Goal: Communication & Community: Answer question/provide support

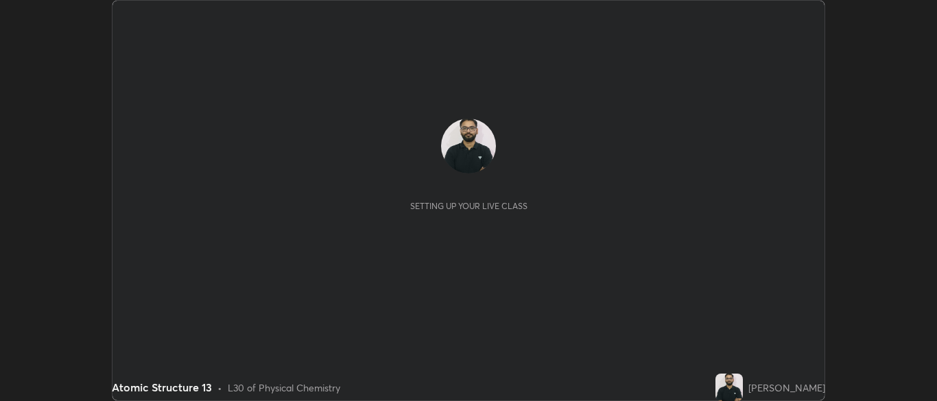
scroll to position [401, 937]
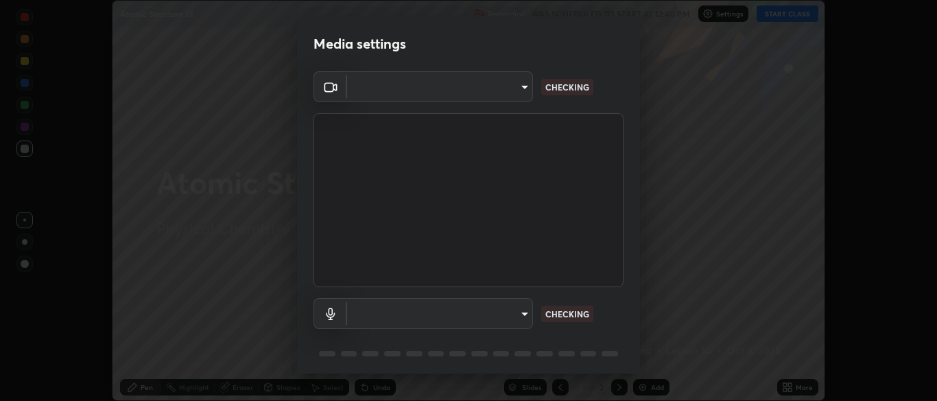
type input "ad6db9ec64aa91bb9d367053e8f3ae0092521a506c05523ccadca3fd020023ed"
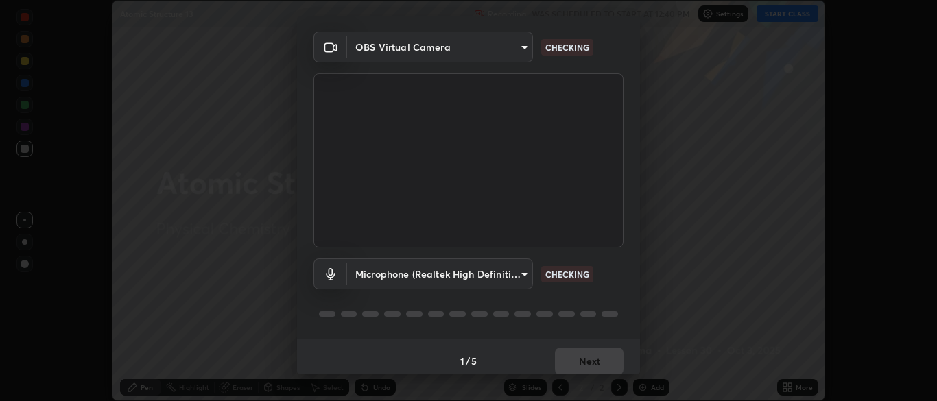
scroll to position [49, 0]
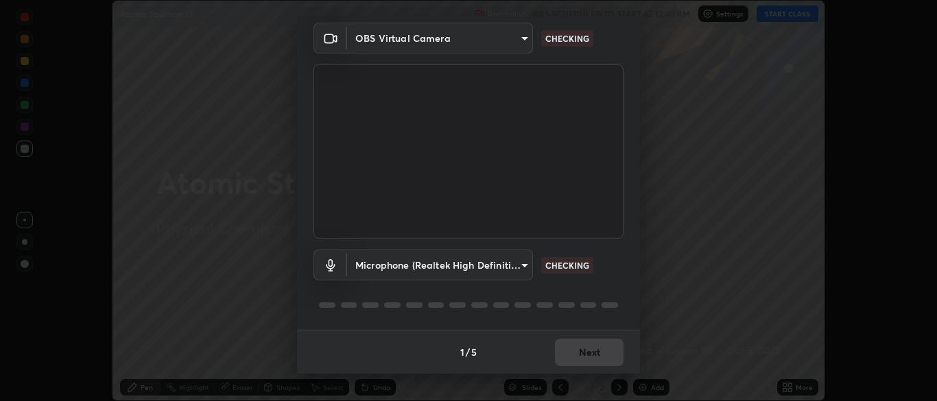
click at [517, 271] on body "Erase all Atomic Structure 13 Recording WAS SCHEDULED TO START AT 12:40 PM Sett…" at bounding box center [468, 200] width 937 height 401
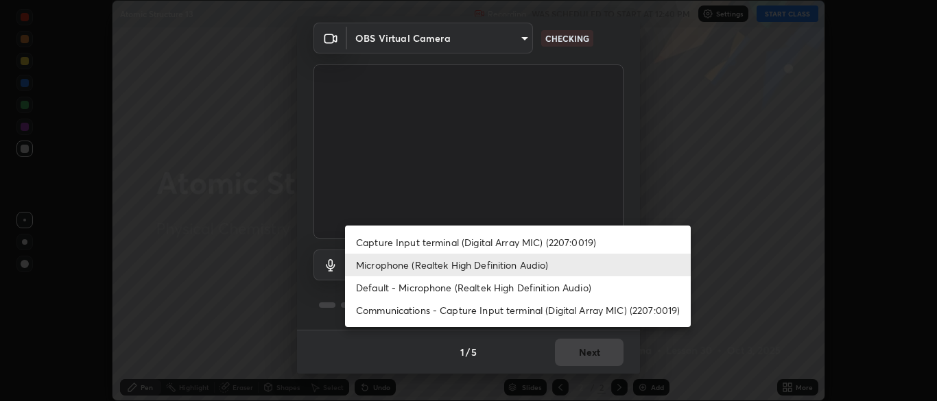
click at [527, 238] on li "Capture Input terminal (Digital Array MIC) (2207:0019)" at bounding box center [518, 242] width 346 height 23
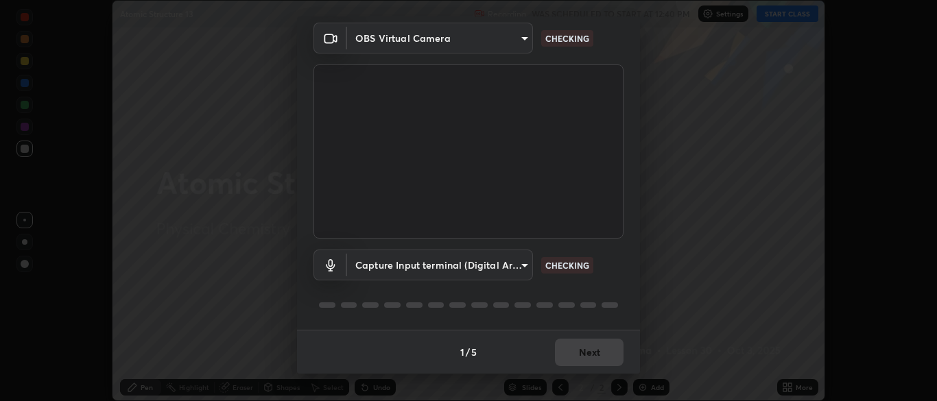
click at [500, 265] on body "Erase all Atomic Structure 13 Recording WAS SCHEDULED TO START AT 12:40 PM Sett…" at bounding box center [468, 200] width 937 height 401
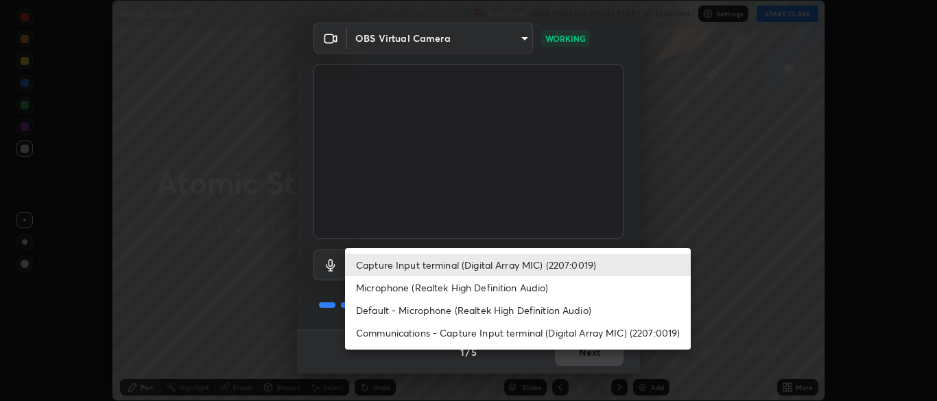
click at [512, 285] on li "Microphone (Realtek High Definition Audio)" at bounding box center [518, 288] width 346 height 23
type input "7b80235b4ebd2cfdcd00bebac1f1d889fd1e5e45b60eb60e9d309105b6515a8e"
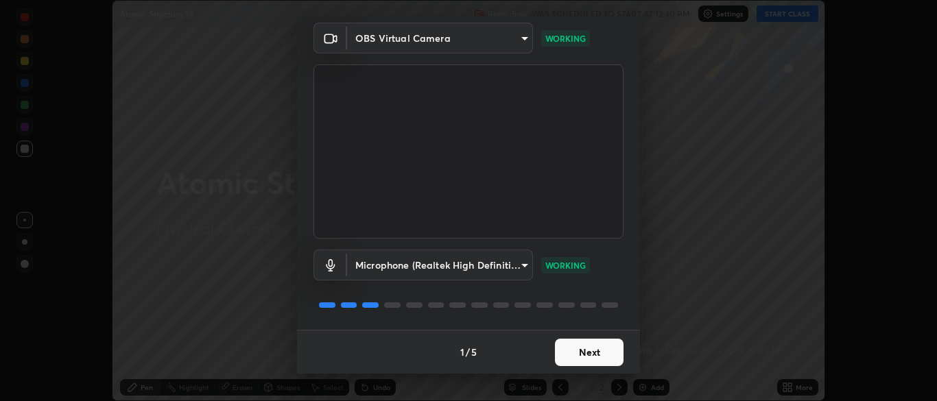
click at [584, 355] on button "Next" at bounding box center [589, 352] width 69 height 27
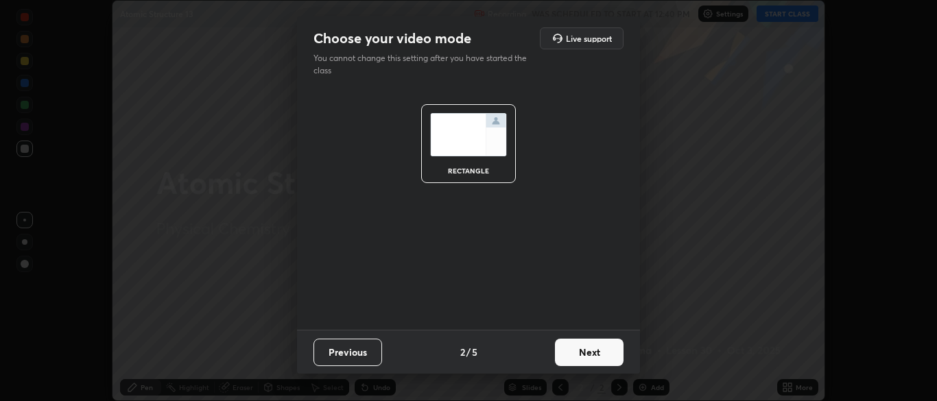
scroll to position [0, 0]
click at [589, 350] on button "Next" at bounding box center [589, 352] width 69 height 27
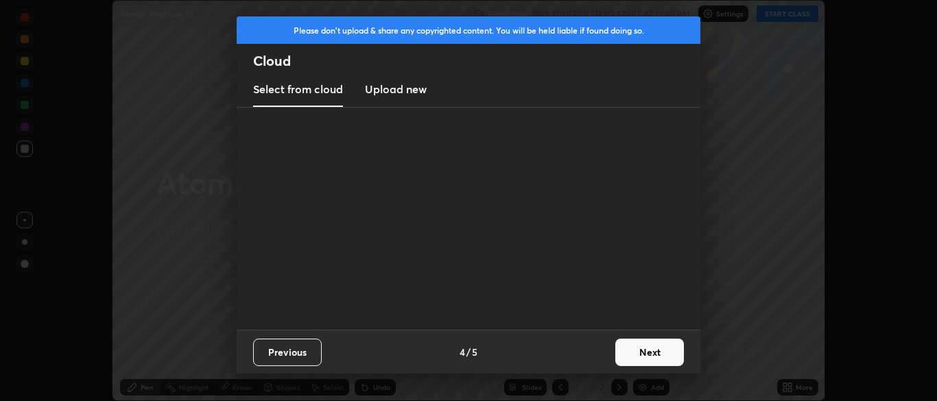
click at [589, 350] on div "Previous 4 / 5 Next" at bounding box center [469, 352] width 464 height 44
click at [648, 353] on button "Next" at bounding box center [650, 352] width 69 height 27
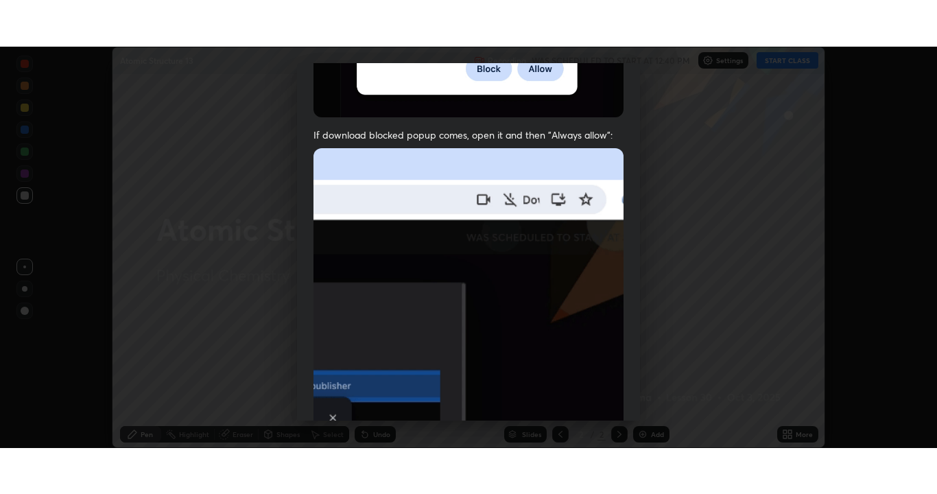
scroll to position [329, 0]
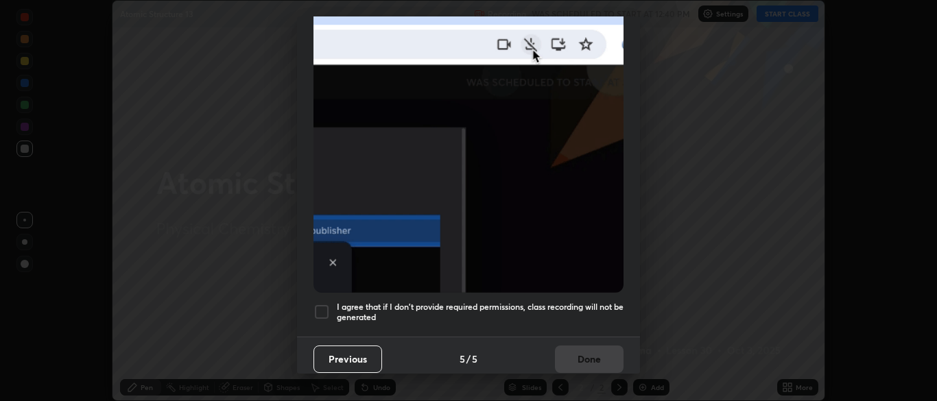
click at [571, 302] on h5 "I agree that if I don't provide required permissions, class recording will not …" at bounding box center [480, 312] width 287 height 21
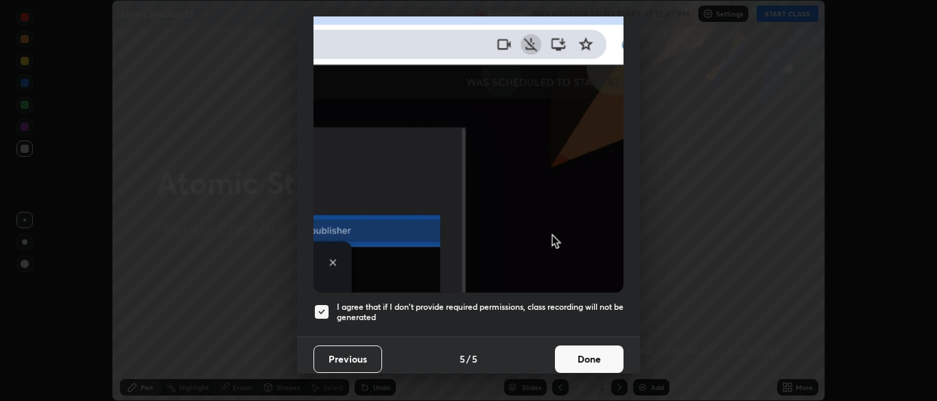
click at [570, 350] on button "Done" at bounding box center [589, 359] width 69 height 27
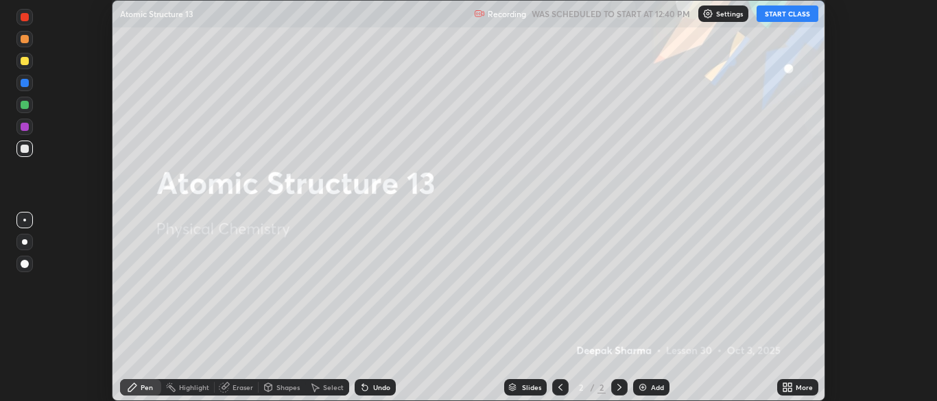
click at [799, 15] on button "START CLASS" at bounding box center [788, 13] width 62 height 16
click at [791, 388] on icon at bounding box center [787, 387] width 11 height 11
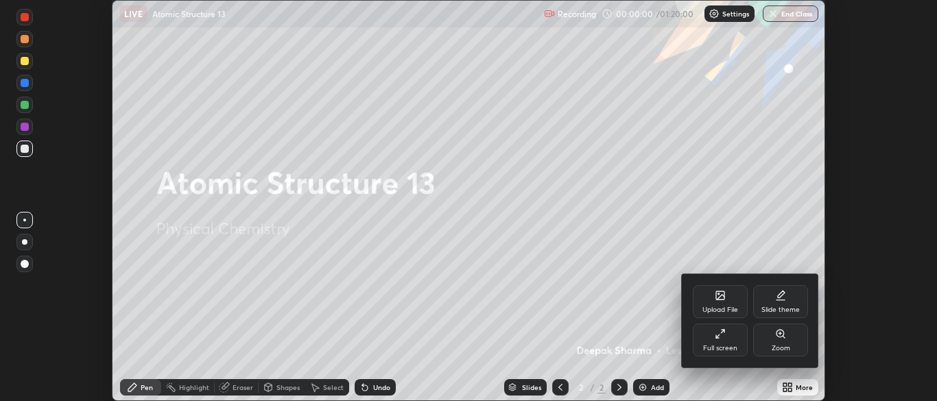
click at [708, 340] on div "Full screen" at bounding box center [720, 340] width 55 height 33
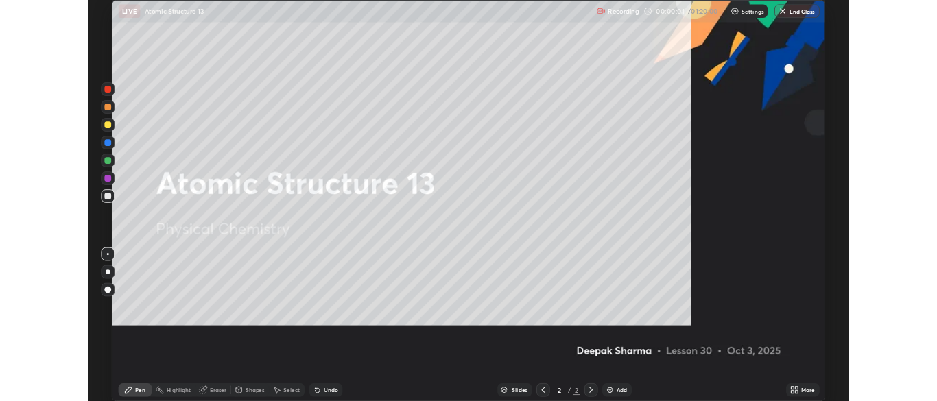
scroll to position [494, 937]
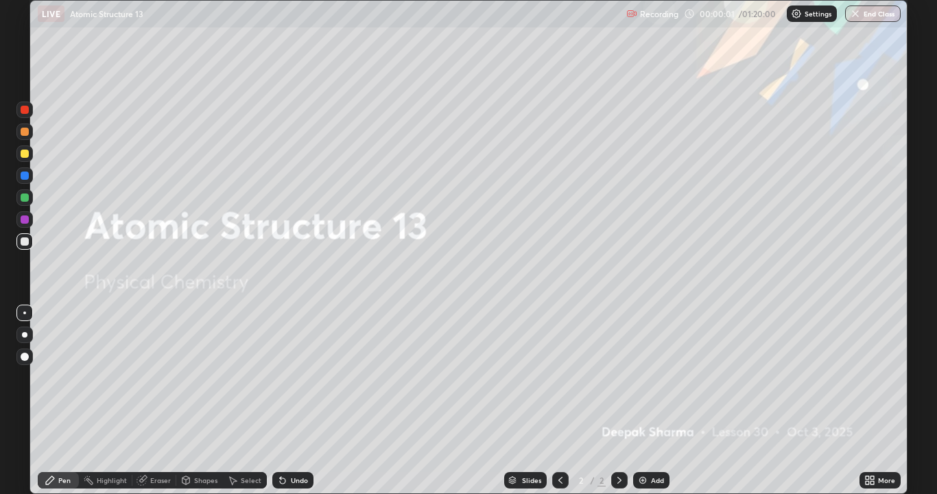
click at [646, 401] on div "Add" at bounding box center [651, 480] width 36 height 16
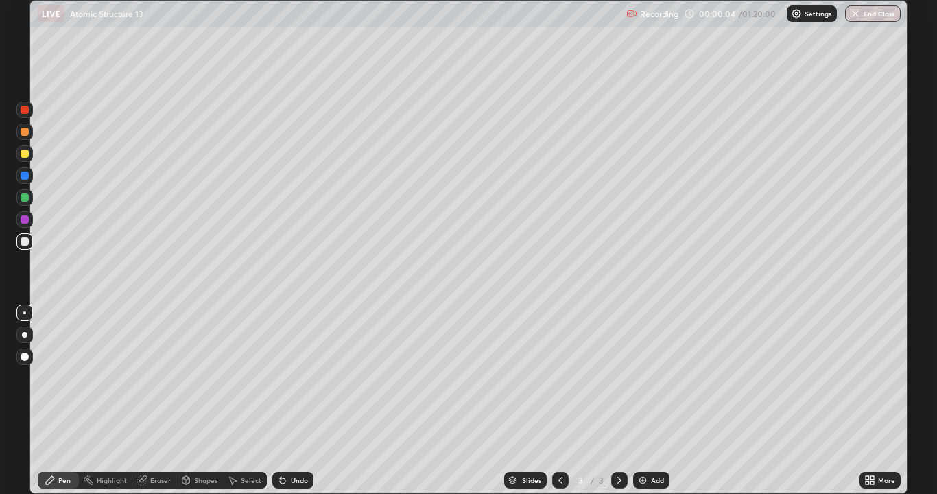
click at [203, 401] on div "Shapes" at bounding box center [205, 480] width 23 height 7
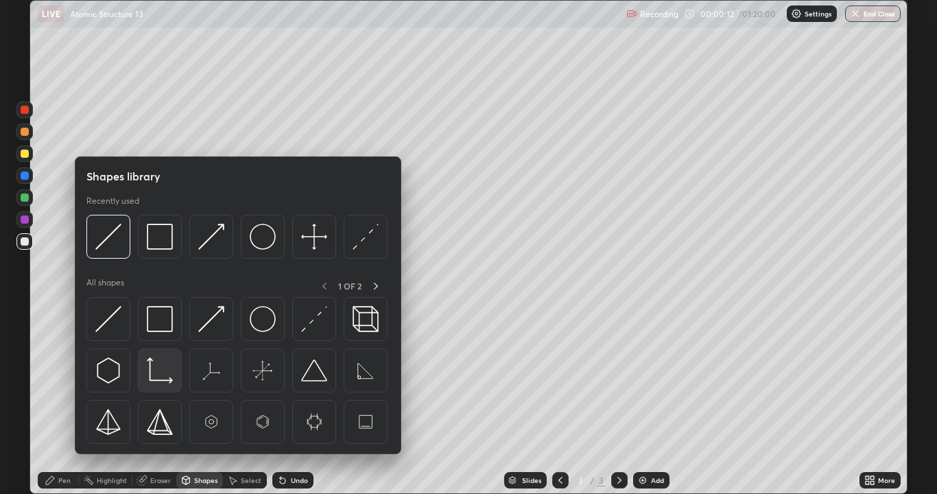
click at [157, 367] on img at bounding box center [160, 371] width 26 height 26
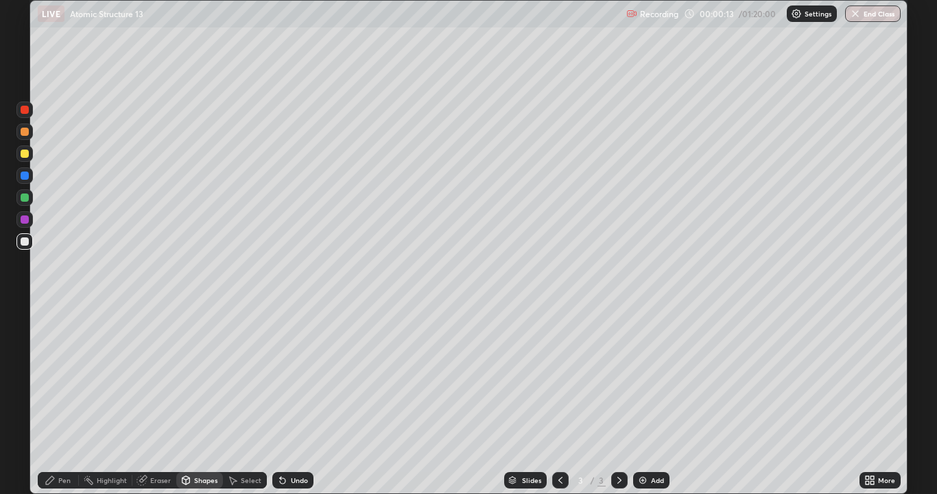
click at [31, 154] on div at bounding box center [24, 153] width 16 height 16
click at [235, 401] on icon at bounding box center [234, 481] width 8 height 8
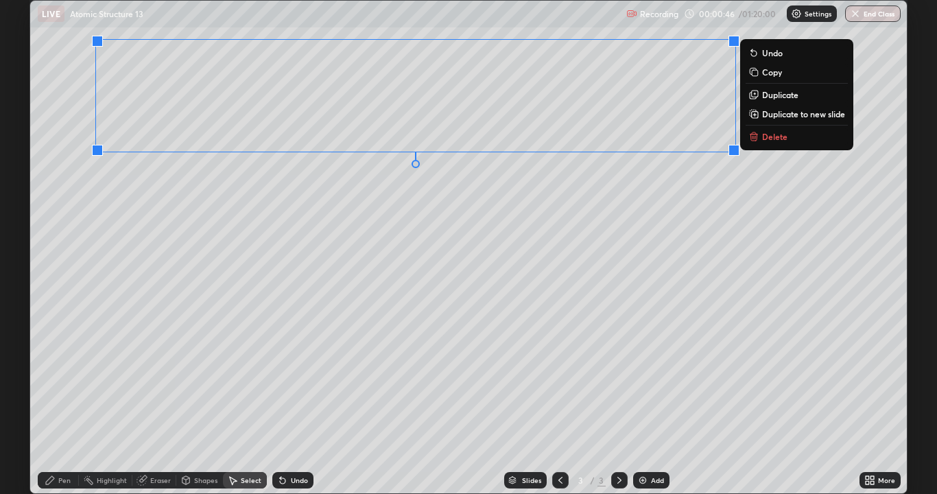
click at [774, 71] on p "Copy" at bounding box center [772, 72] width 20 height 11
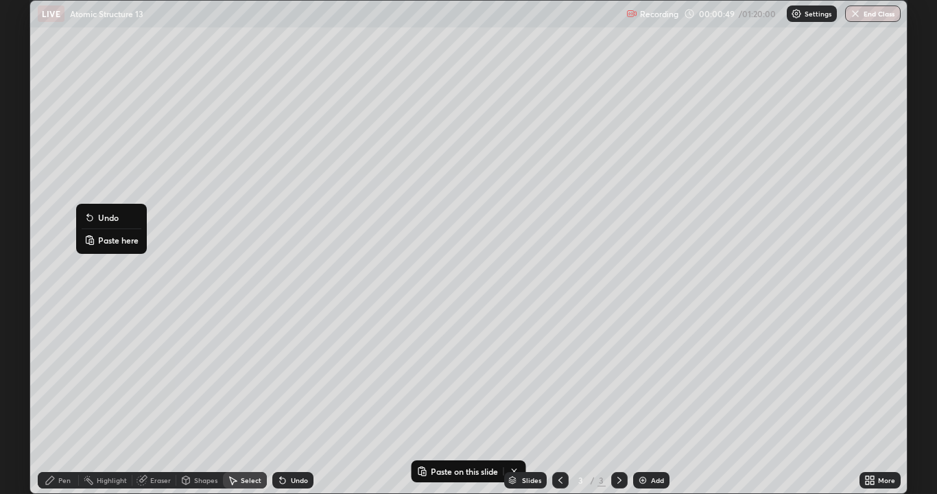
click at [108, 239] on p "Paste here" at bounding box center [118, 240] width 40 height 11
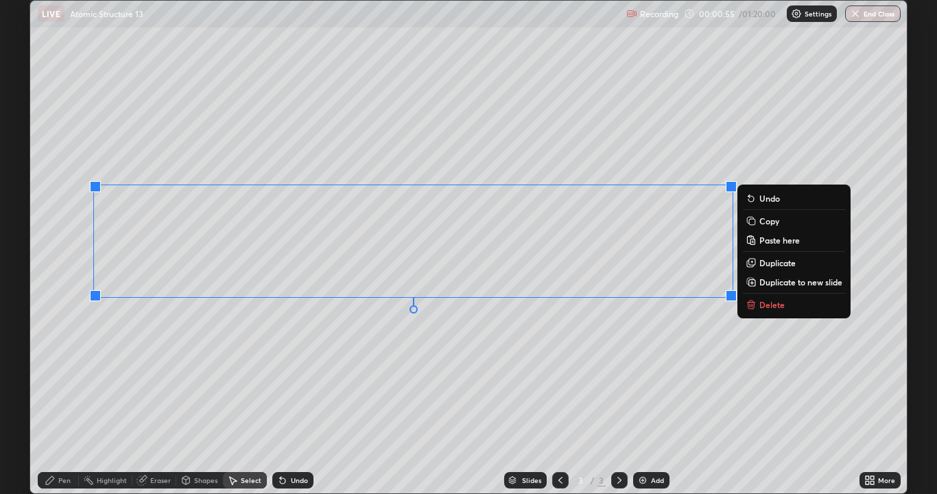
click at [450, 373] on div "0 ° Undo Copy Paste here Duplicate Duplicate to new slide Delete" at bounding box center [468, 247] width 877 height 493
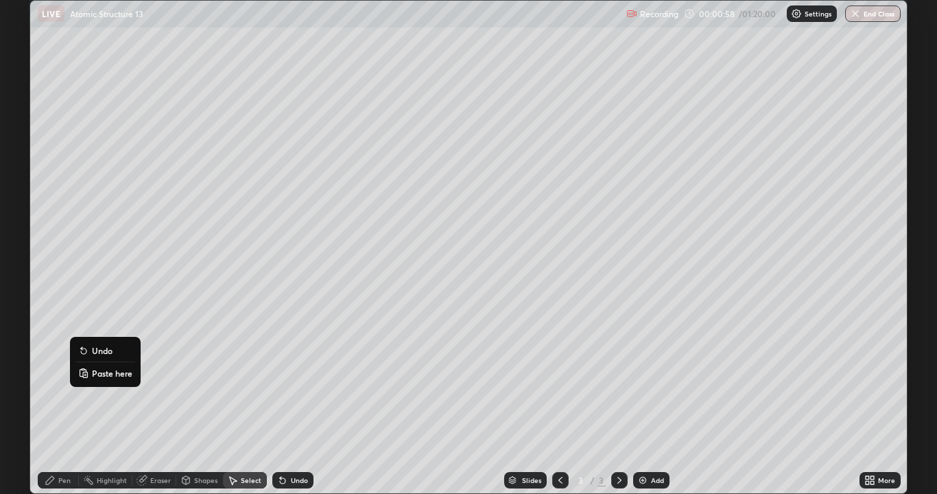
click at [99, 372] on p "Paste here" at bounding box center [112, 373] width 40 height 11
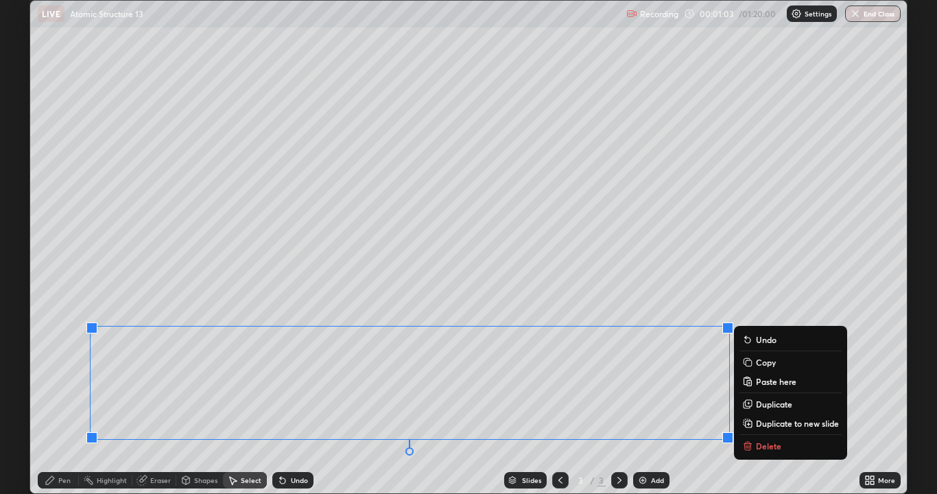
click at [777, 289] on div "0 ° Undo Copy Paste here Duplicate Duplicate to new slide Delete" at bounding box center [468, 247] width 877 height 493
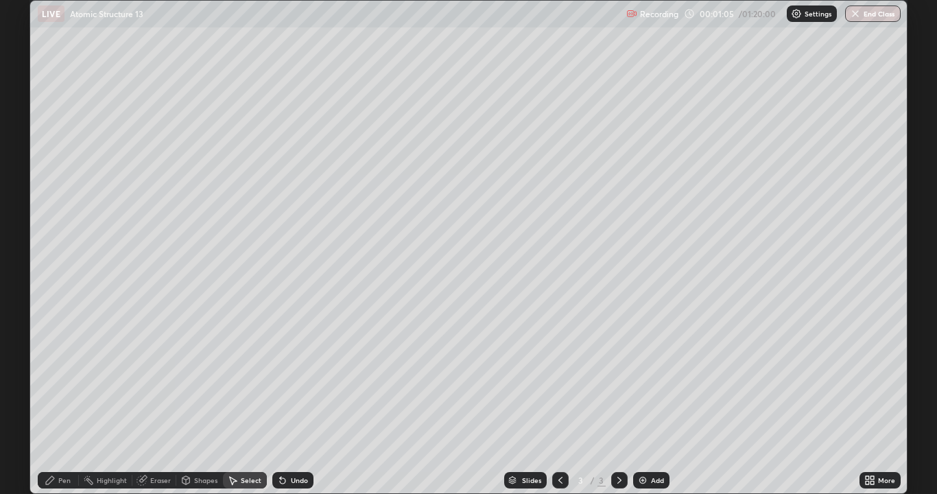
click at [638, 401] on img at bounding box center [642, 480] width 11 height 11
click at [116, 78] on p "Paste here" at bounding box center [121, 76] width 40 height 11
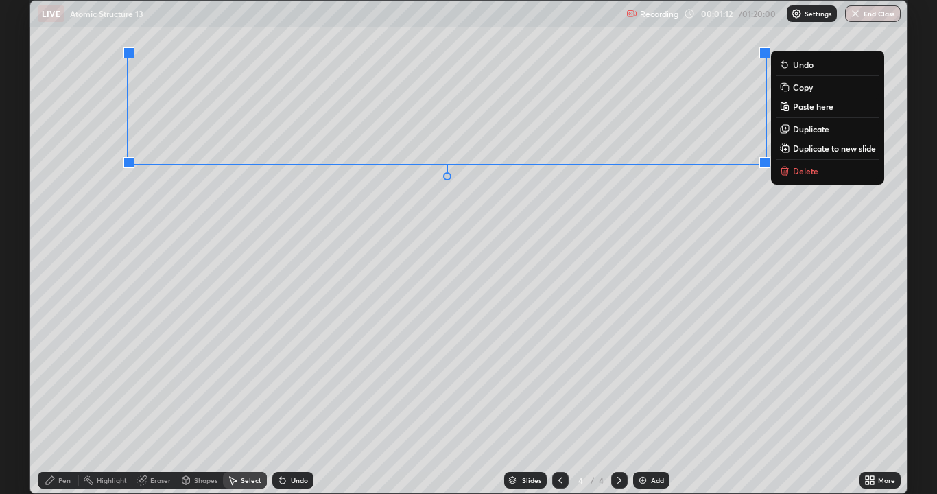
click at [362, 316] on div "0 ° Undo Copy Paste here Duplicate Duplicate to new slide Delete" at bounding box center [468, 247] width 877 height 493
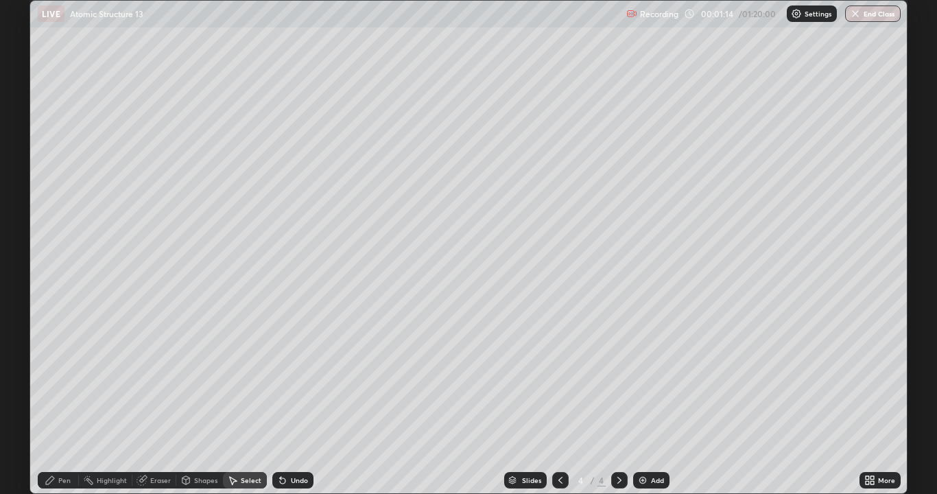
click at [64, 401] on div "Pen" at bounding box center [64, 480] width 12 height 7
click at [561, 401] on icon at bounding box center [560, 480] width 11 height 11
click at [285, 401] on icon at bounding box center [282, 480] width 11 height 11
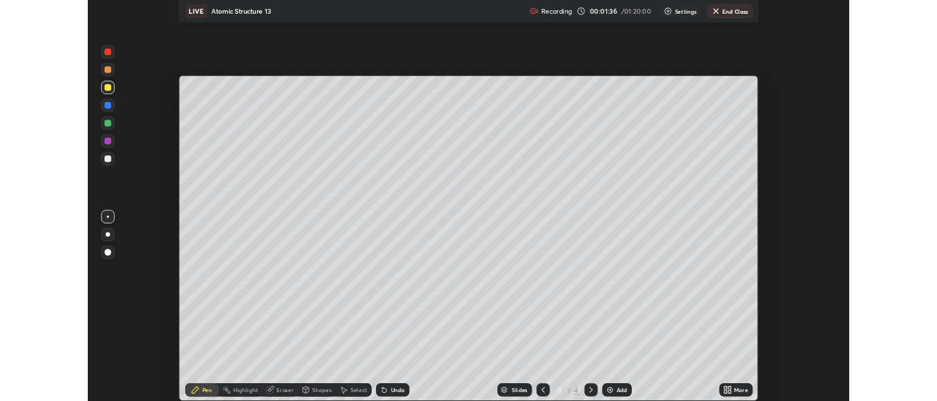
scroll to position [68220, 67684]
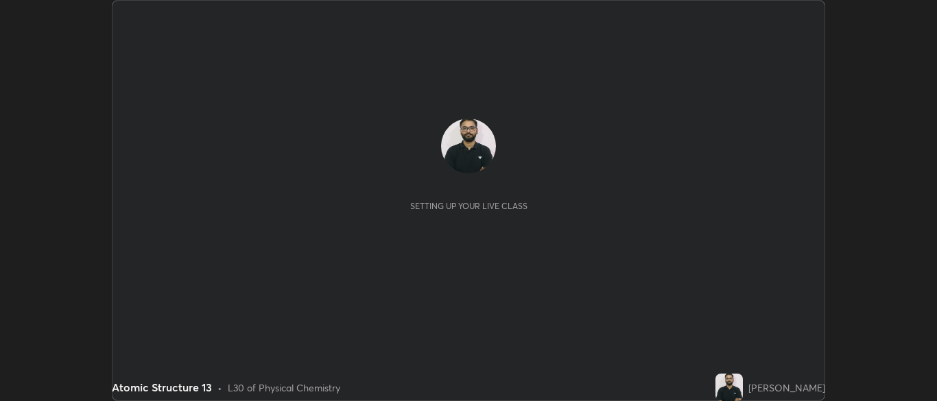
scroll to position [401, 937]
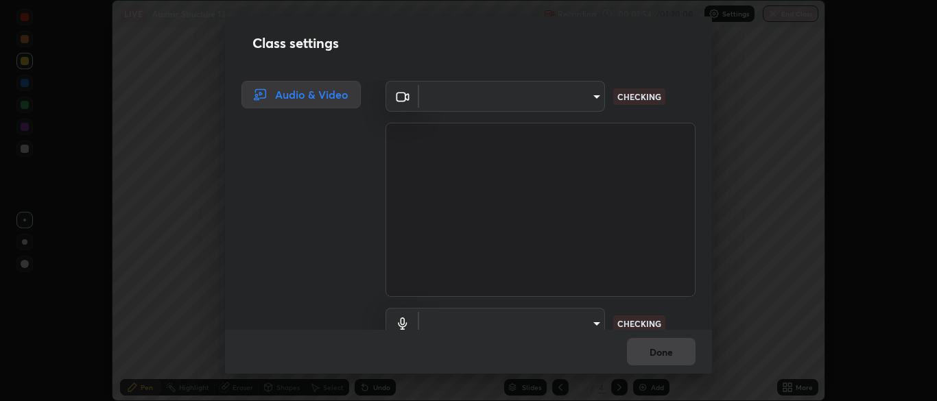
type input "ad6db9ec64aa91bb9d367053e8f3ae0092521a506c05523ccadca3fd020023ed"
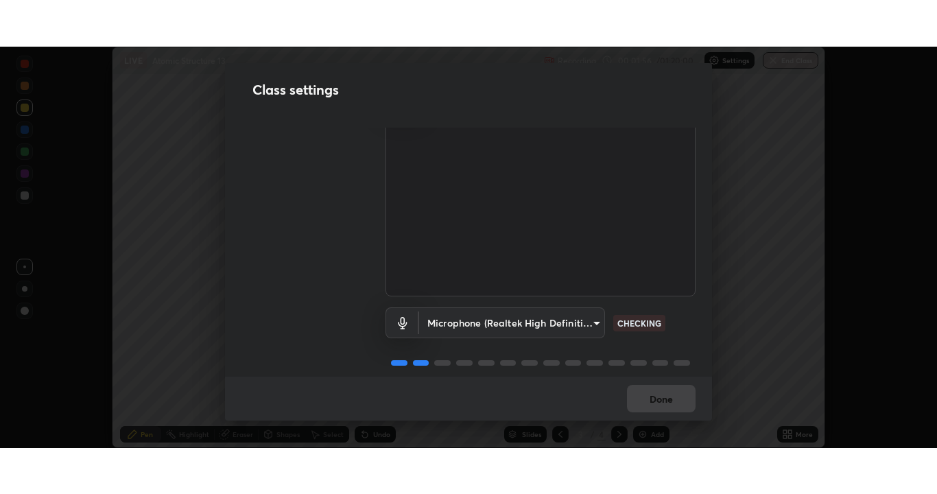
scroll to position [62, 0]
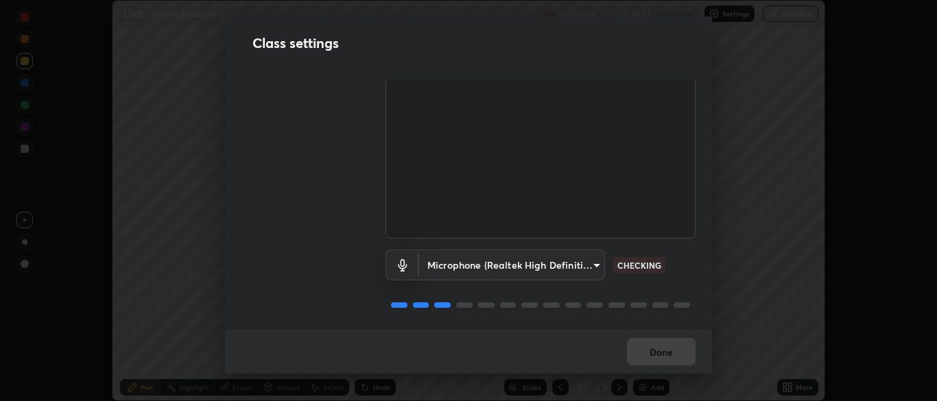
click at [589, 259] on body "Erase all LIVE Atomic Structure 13 Recording 00:01:57 / 01:20:00 Settings End C…" at bounding box center [468, 200] width 937 height 401
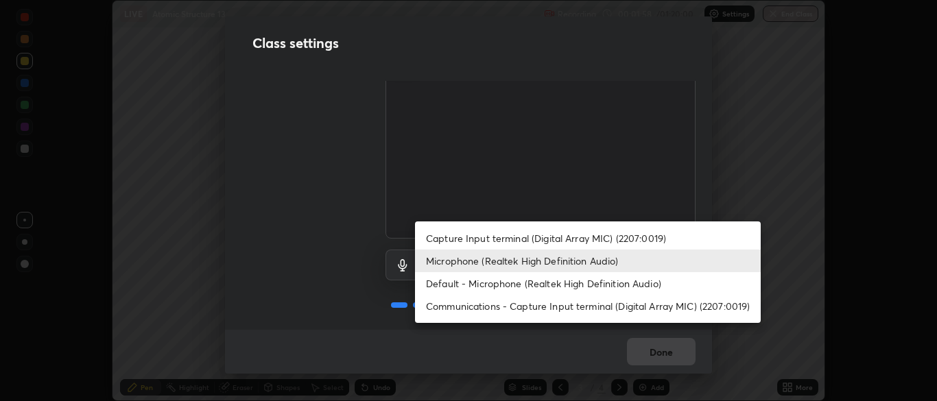
click at [600, 238] on li "Capture Input terminal (Digital Array MIC) (2207:0019)" at bounding box center [588, 238] width 346 height 23
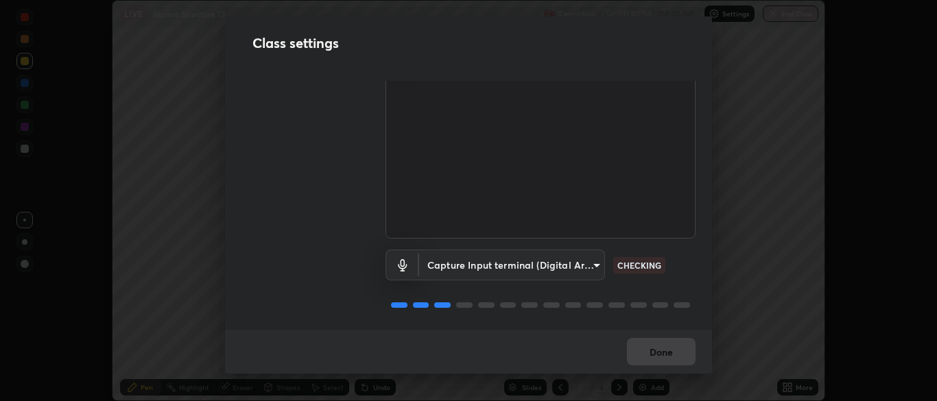
click at [596, 266] on body "Erase all LIVE Atomic Structure 13 Recording 00:01:58 / 01:20:00 Settings End C…" at bounding box center [468, 200] width 937 height 401
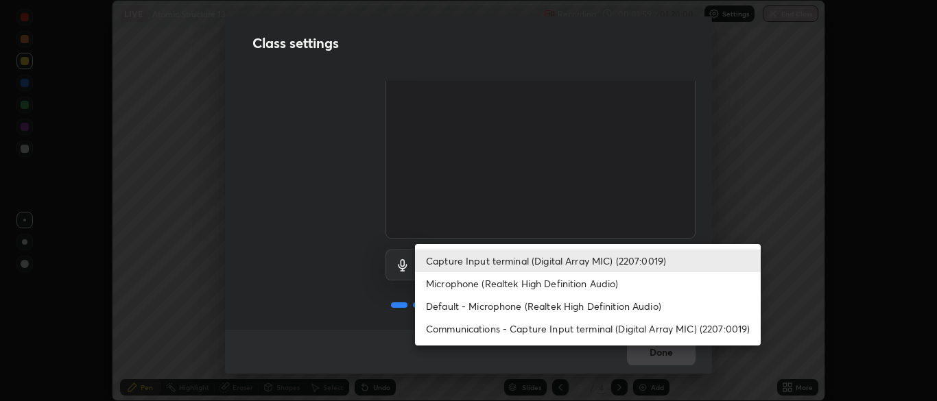
click at [611, 285] on li "Microphone (Realtek High Definition Audio)" at bounding box center [588, 283] width 346 height 23
type input "7b80235b4ebd2cfdcd00bebac1f1d889fd1e5e45b60eb60e9d309105b6515a8e"
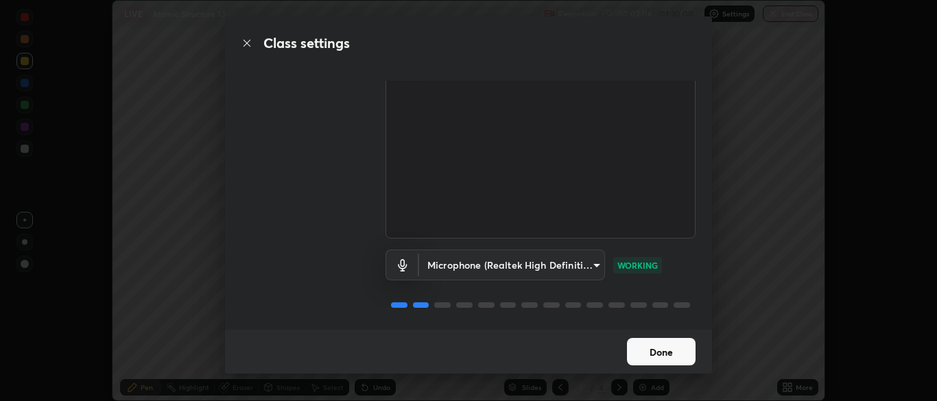
click at [666, 348] on button "Done" at bounding box center [661, 351] width 69 height 27
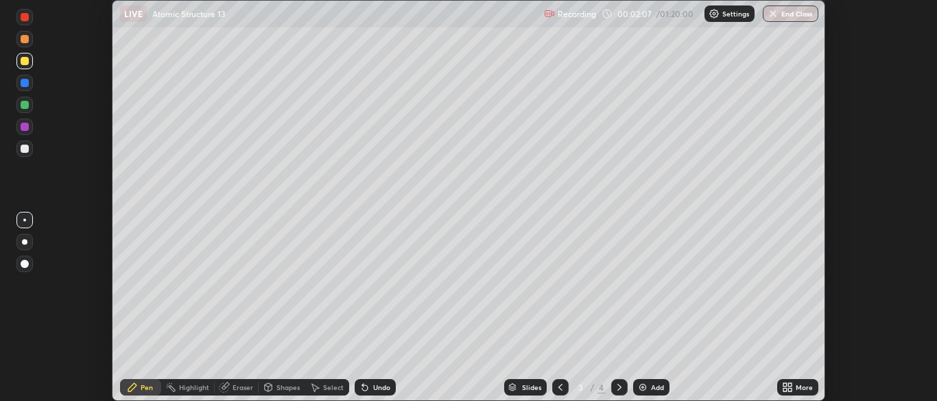
click at [787, 386] on icon at bounding box center [787, 387] width 11 height 11
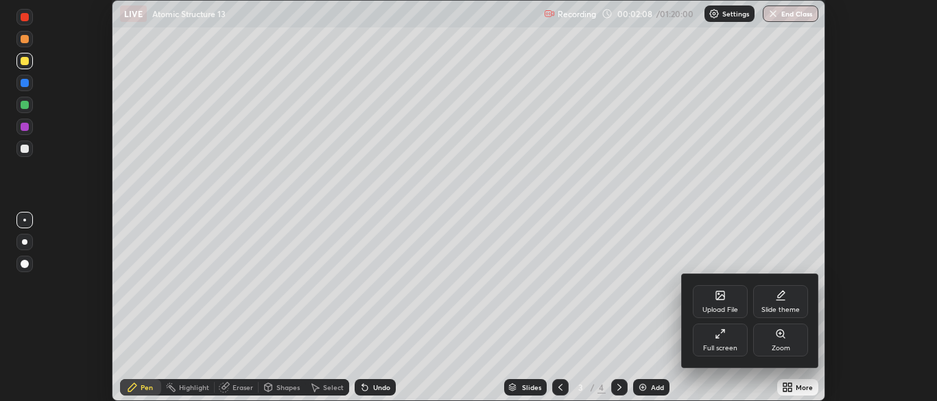
click at [707, 340] on div "Full screen" at bounding box center [720, 340] width 55 height 33
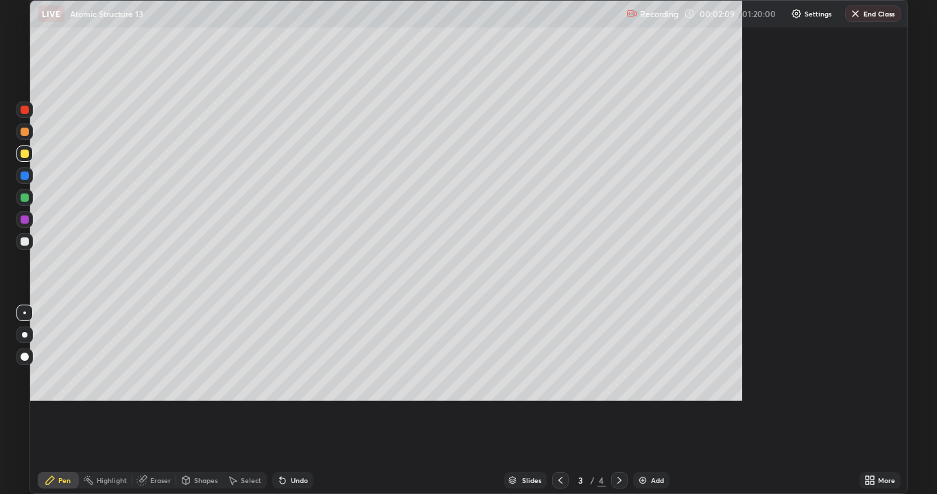
scroll to position [494, 937]
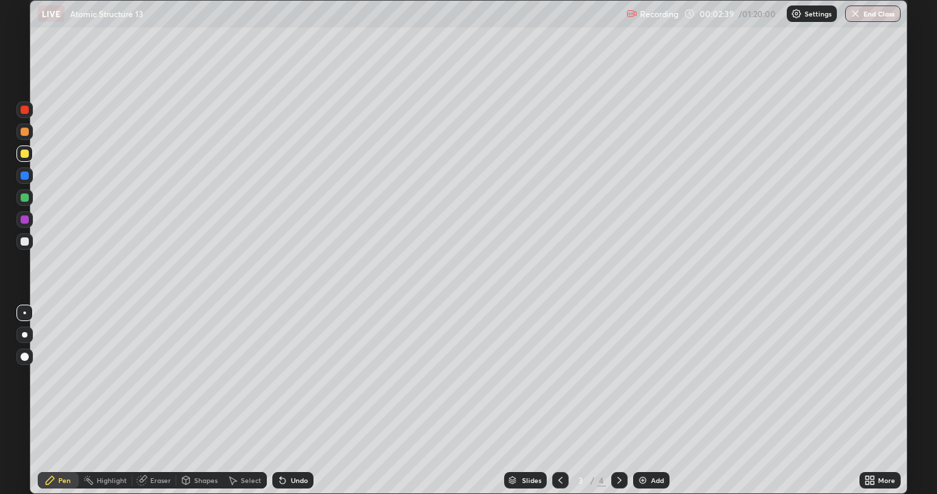
click at [161, 401] on div "Eraser" at bounding box center [154, 480] width 44 height 16
click at [60, 401] on div "Pen" at bounding box center [64, 480] width 12 height 7
click at [28, 197] on div at bounding box center [25, 198] width 8 height 8
click at [291, 401] on div "Undo" at bounding box center [299, 480] width 17 height 7
click at [618, 401] on icon at bounding box center [619, 480] width 11 height 11
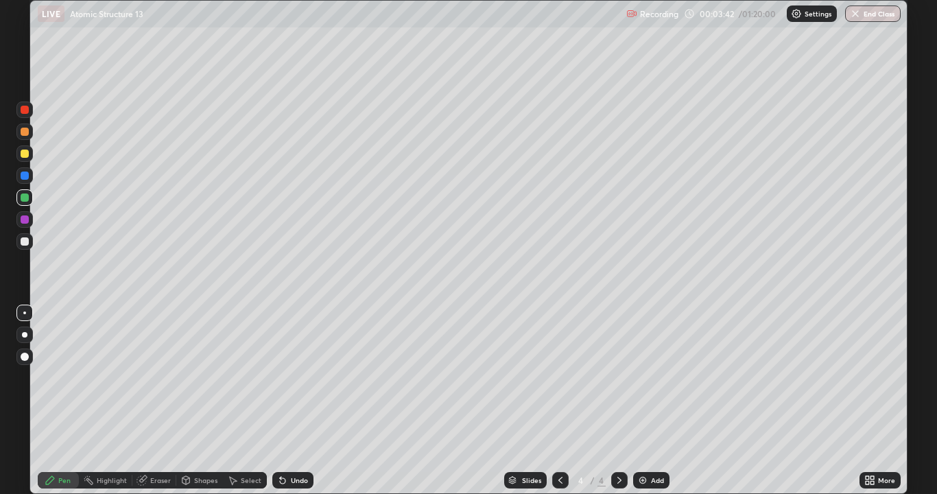
click at [559, 401] on icon at bounding box center [560, 480] width 11 height 11
click at [618, 401] on icon at bounding box center [619, 480] width 11 height 11
click at [31, 152] on div at bounding box center [24, 153] width 16 height 16
click at [30, 196] on div at bounding box center [24, 197] width 16 height 16
click at [27, 237] on div at bounding box center [25, 241] width 8 height 8
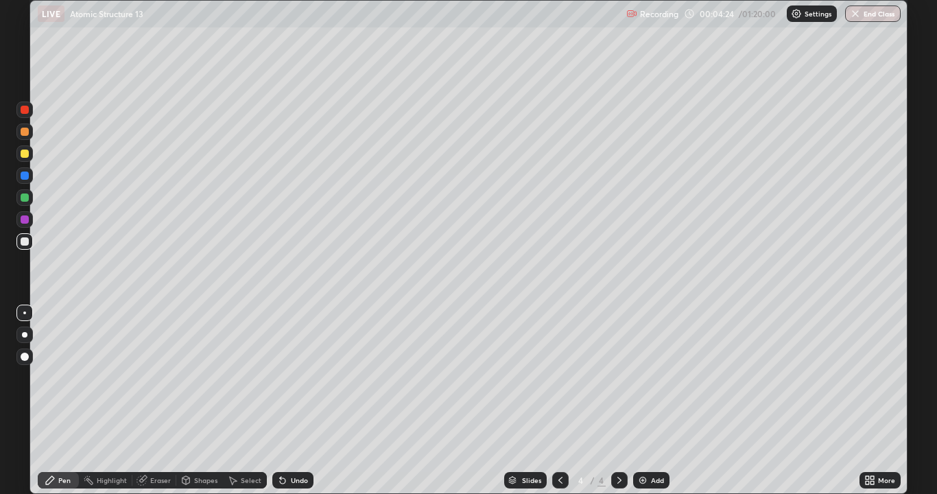
click at [25, 351] on div at bounding box center [24, 357] width 16 height 16
click at [25, 110] on div at bounding box center [25, 110] width 8 height 8
click at [31, 239] on div at bounding box center [24, 241] width 16 height 16
click at [31, 109] on div at bounding box center [24, 110] width 16 height 16
click at [30, 247] on div at bounding box center [24, 241] width 16 height 16
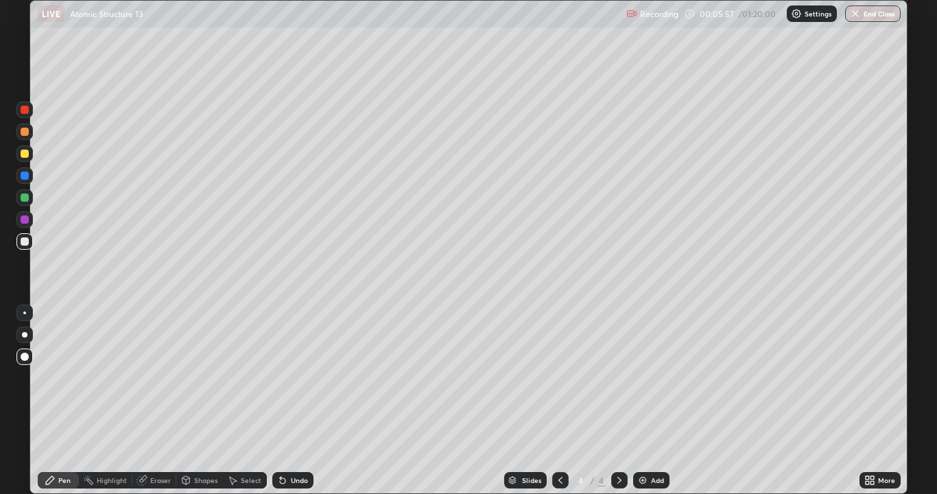
click at [25, 312] on div at bounding box center [24, 313] width 3 height 3
click at [28, 110] on div at bounding box center [25, 110] width 8 height 8
click at [28, 239] on div at bounding box center [25, 241] width 8 height 8
click at [27, 358] on div at bounding box center [25, 357] width 8 height 8
click at [23, 108] on div at bounding box center [25, 110] width 8 height 8
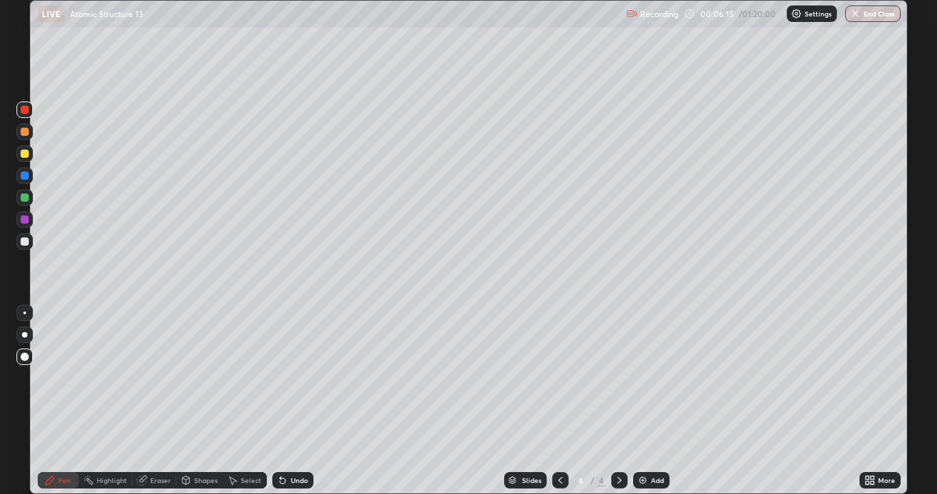
click at [285, 401] on icon at bounding box center [282, 480] width 11 height 11
click at [25, 313] on div at bounding box center [24, 313] width 3 height 3
click at [563, 401] on div at bounding box center [560, 480] width 16 height 16
click at [559, 401] on icon at bounding box center [561, 480] width 4 height 7
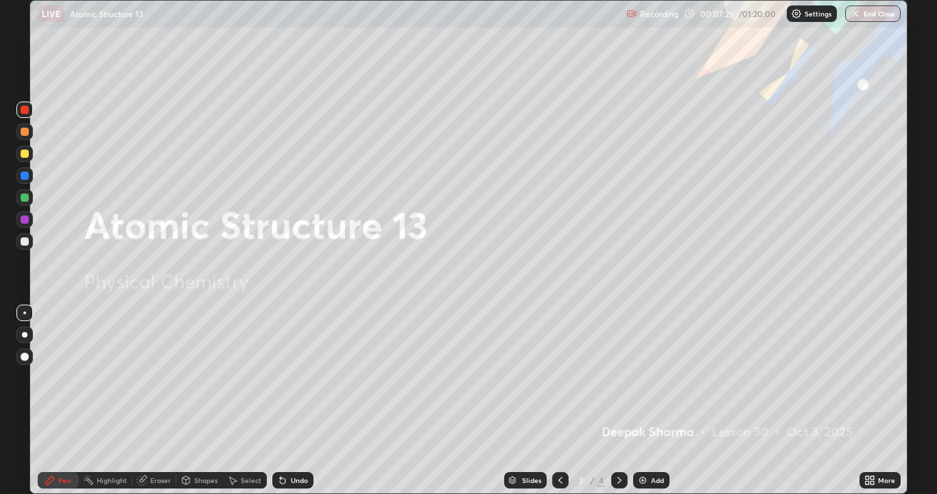
click at [644, 401] on img at bounding box center [642, 480] width 11 height 11
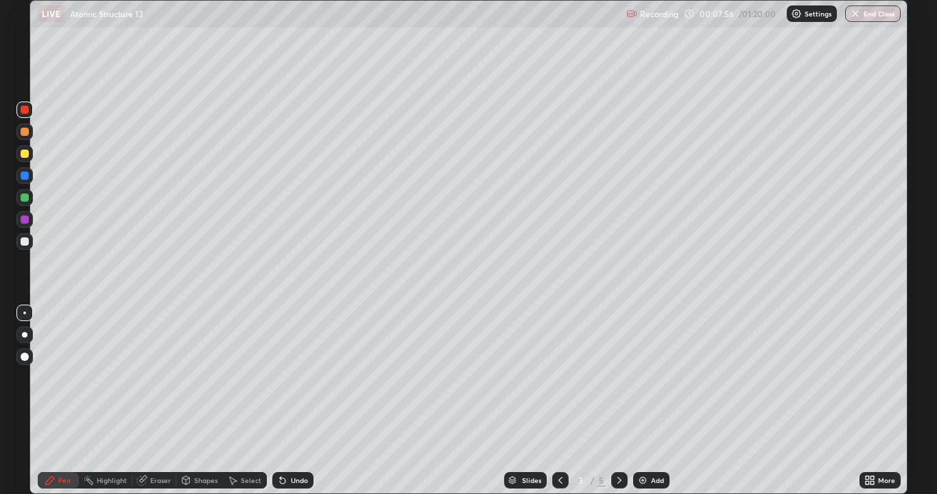
click at [618, 401] on icon at bounding box center [619, 480] width 11 height 11
click at [559, 401] on icon at bounding box center [560, 480] width 11 height 11
click at [618, 401] on icon at bounding box center [619, 480] width 11 height 11
click at [559, 401] on icon at bounding box center [560, 480] width 11 height 11
click at [619, 401] on icon at bounding box center [620, 480] width 4 height 7
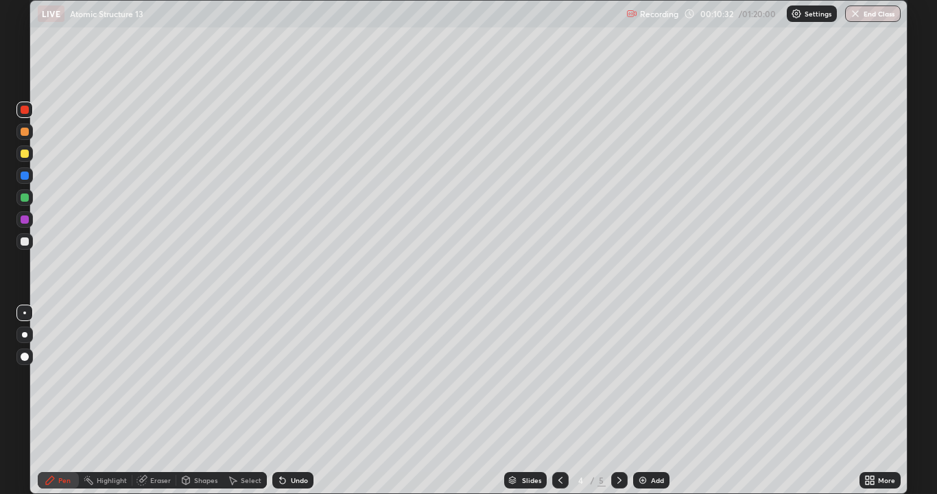
click at [618, 401] on icon at bounding box center [619, 480] width 11 height 11
click at [559, 401] on icon at bounding box center [560, 480] width 11 height 11
click at [561, 401] on icon at bounding box center [560, 480] width 11 height 11
click at [621, 401] on icon at bounding box center [619, 480] width 11 height 11
click at [559, 401] on icon at bounding box center [560, 480] width 11 height 11
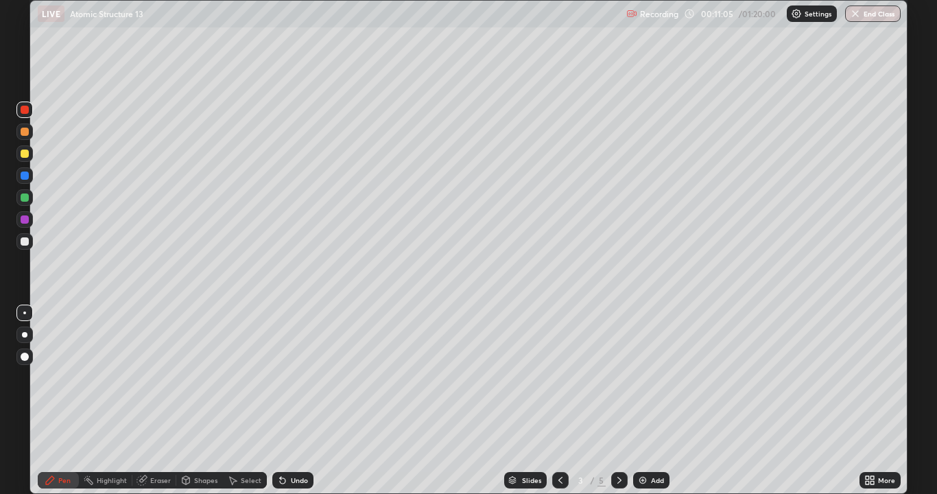
click at [618, 401] on icon at bounding box center [619, 480] width 11 height 11
click at [620, 401] on icon at bounding box center [619, 480] width 11 height 11
click at [558, 401] on icon at bounding box center [560, 480] width 11 height 11
click at [24, 237] on div at bounding box center [25, 241] width 8 height 8
click at [561, 401] on icon at bounding box center [560, 480] width 11 height 11
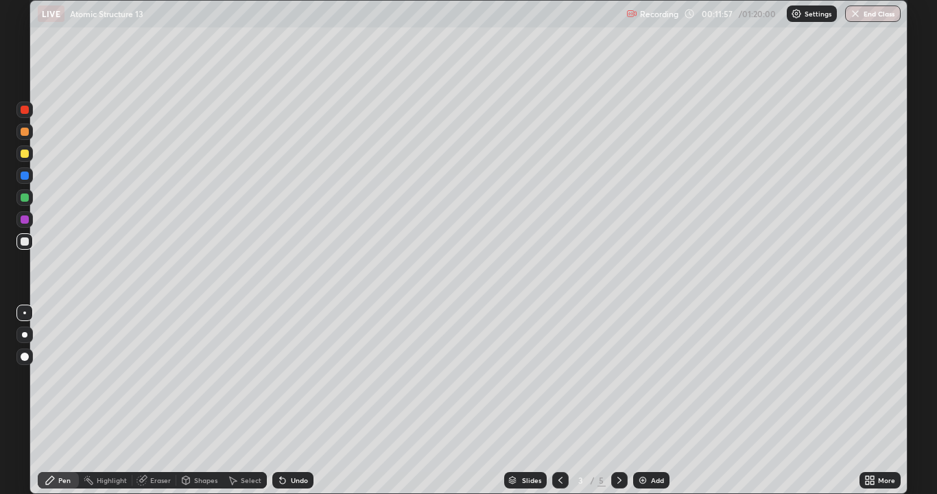
click at [620, 401] on icon at bounding box center [619, 480] width 11 height 11
click at [559, 401] on icon at bounding box center [560, 480] width 11 height 11
click at [618, 401] on icon at bounding box center [619, 480] width 11 height 11
click at [559, 401] on icon at bounding box center [560, 480] width 11 height 11
click at [561, 401] on div at bounding box center [560, 480] width 16 height 16
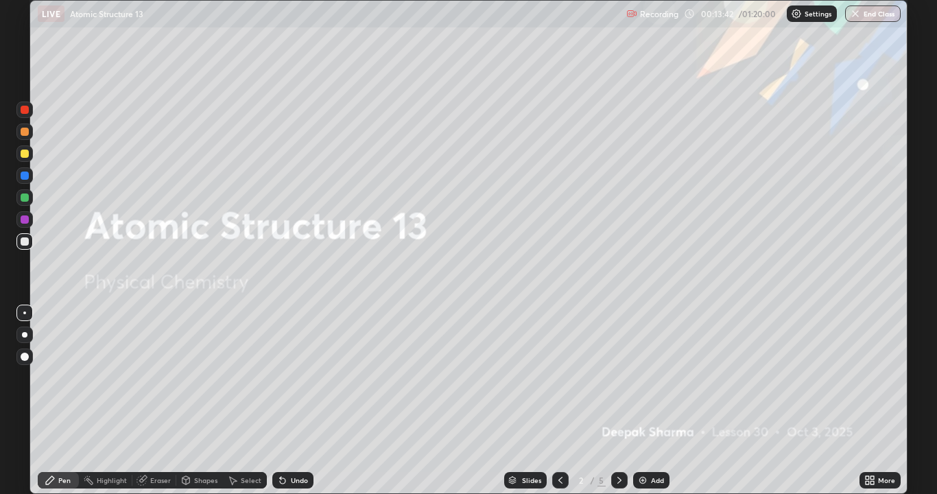
click at [617, 401] on icon at bounding box center [619, 480] width 11 height 11
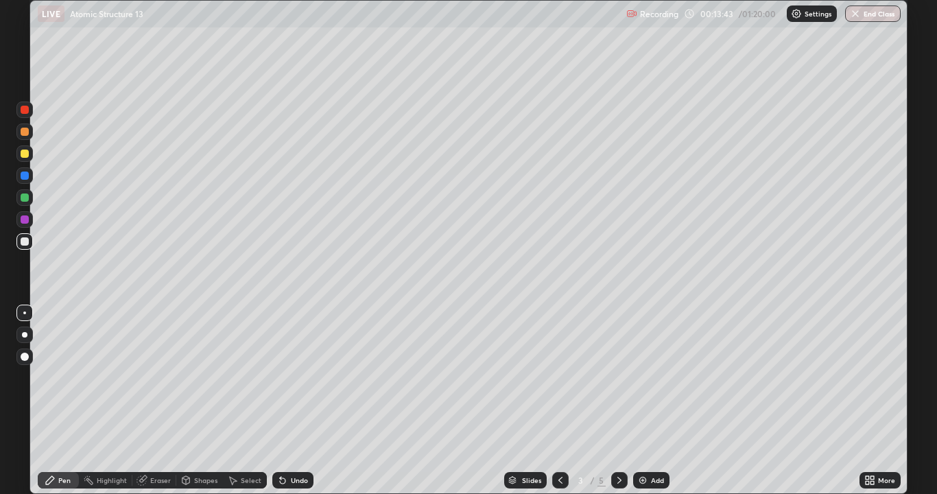
click at [618, 401] on icon at bounding box center [619, 480] width 11 height 11
click at [624, 401] on div at bounding box center [619, 480] width 16 height 16
click at [294, 401] on div "Undo" at bounding box center [299, 480] width 17 height 7
click at [298, 401] on div "Undo" at bounding box center [299, 480] width 17 height 7
click at [291, 401] on div "Undo" at bounding box center [299, 480] width 17 height 7
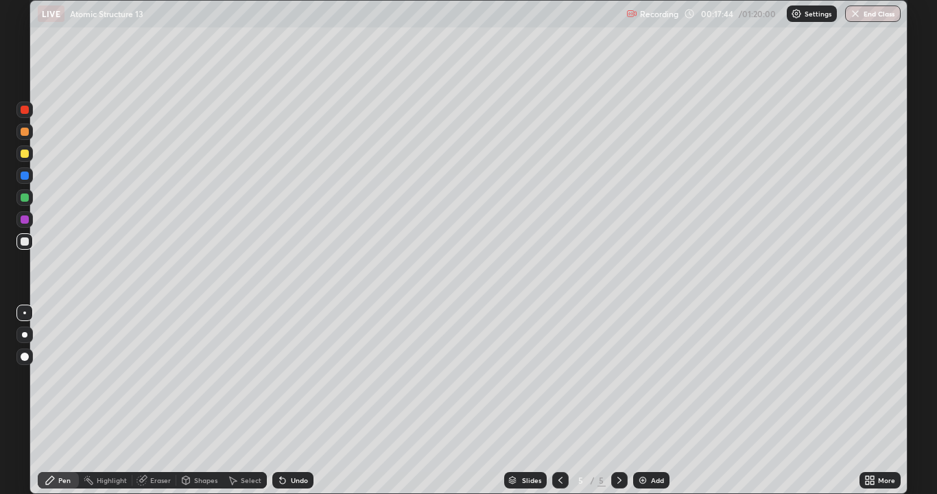
click at [560, 401] on icon at bounding box center [560, 480] width 11 height 11
click at [619, 401] on icon at bounding box center [619, 480] width 11 height 11
click at [559, 401] on icon at bounding box center [560, 480] width 11 height 11
click at [619, 401] on icon at bounding box center [619, 480] width 11 height 11
click at [561, 401] on icon at bounding box center [560, 480] width 11 height 11
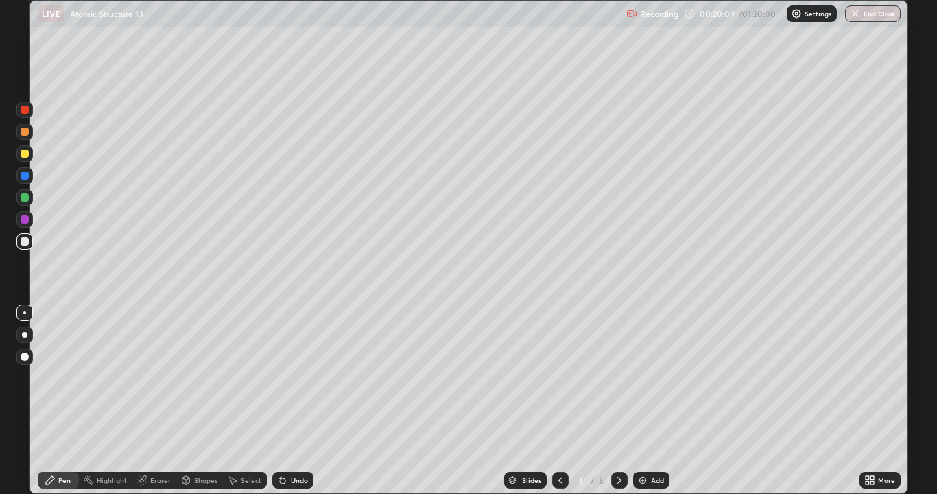
click at [559, 401] on icon at bounding box center [560, 480] width 11 height 11
click at [620, 401] on icon at bounding box center [619, 480] width 11 height 11
click at [616, 401] on icon at bounding box center [619, 480] width 11 height 11
click at [559, 401] on icon at bounding box center [560, 480] width 11 height 11
click at [620, 401] on icon at bounding box center [619, 480] width 11 height 11
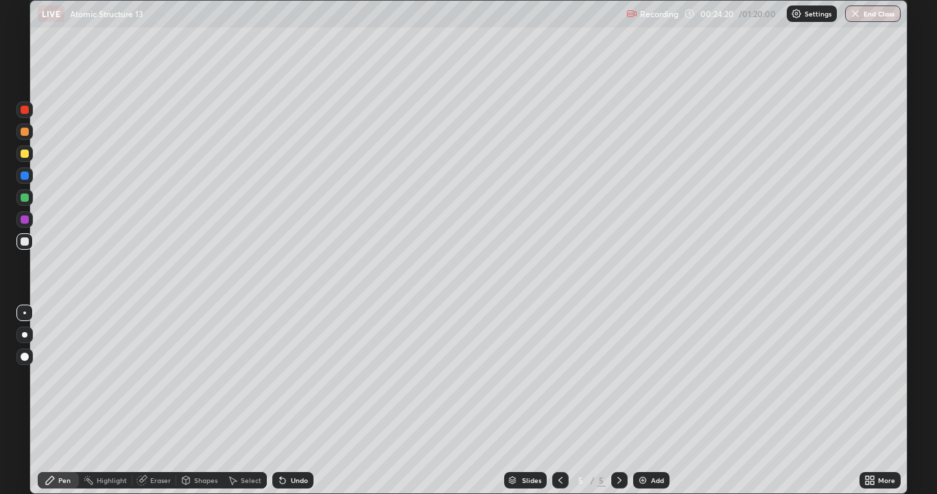
click at [645, 401] on img at bounding box center [642, 480] width 11 height 11
click at [28, 152] on div at bounding box center [25, 154] width 8 height 8
click at [27, 198] on div at bounding box center [25, 198] width 8 height 8
click at [292, 401] on div "Undo" at bounding box center [292, 480] width 41 height 16
click at [559, 401] on icon at bounding box center [560, 480] width 11 height 11
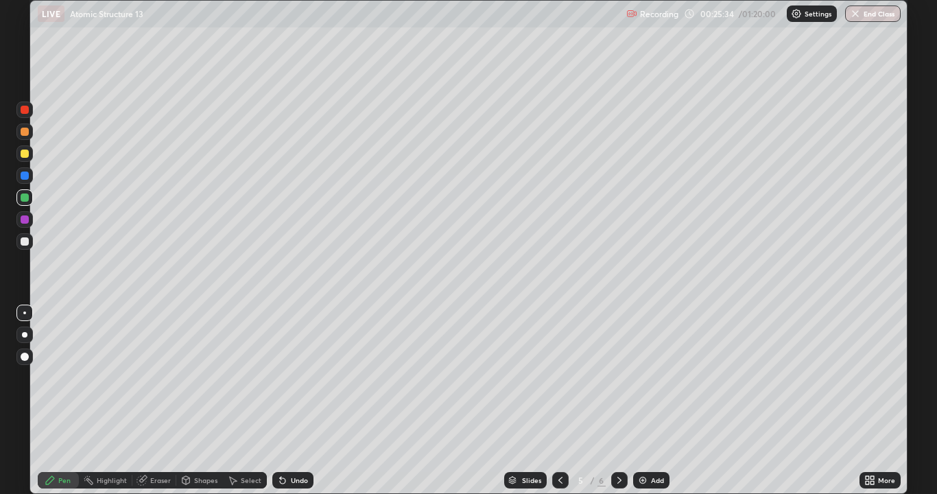
click at [291, 401] on div "Undo" at bounding box center [299, 480] width 17 height 7
click at [618, 401] on icon at bounding box center [619, 480] width 11 height 11
click at [562, 401] on icon at bounding box center [560, 480] width 11 height 11
click at [618, 401] on icon at bounding box center [619, 480] width 11 height 11
click at [25, 152] on div at bounding box center [25, 154] width 8 height 8
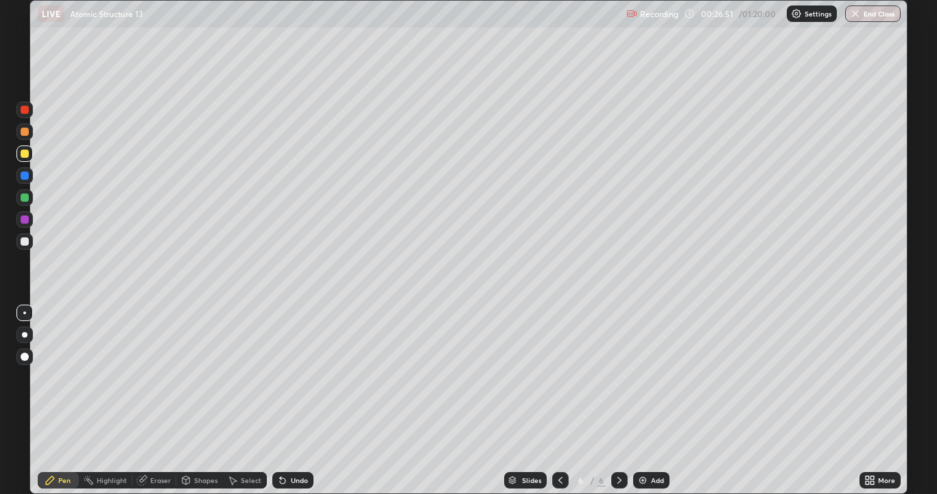
click at [559, 401] on icon at bounding box center [561, 480] width 4 height 7
click at [27, 238] on div at bounding box center [25, 241] width 8 height 8
click at [28, 198] on div at bounding box center [25, 198] width 8 height 8
click at [560, 401] on icon at bounding box center [560, 480] width 11 height 11
click at [27, 220] on div at bounding box center [25, 219] width 8 height 8
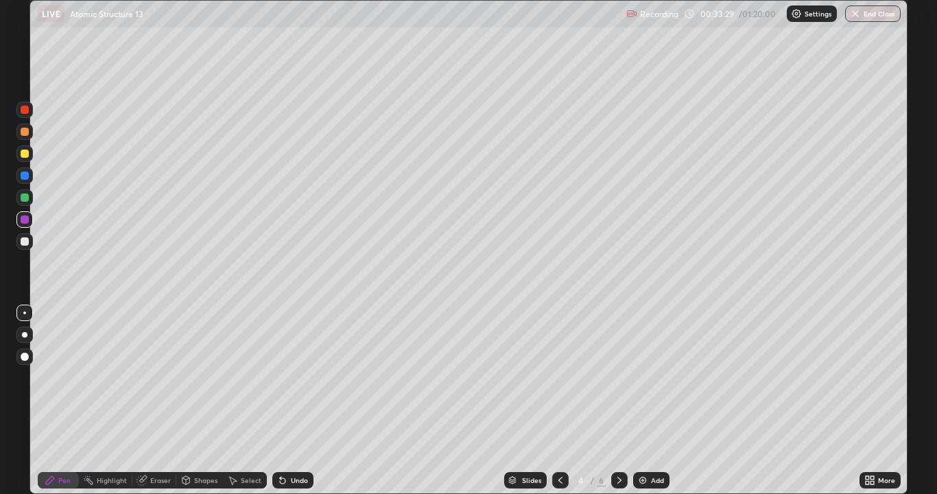
click at [23, 239] on div at bounding box center [25, 241] width 8 height 8
click at [25, 175] on div at bounding box center [25, 176] width 8 height 8
click at [198, 401] on div "Shapes" at bounding box center [205, 480] width 23 height 7
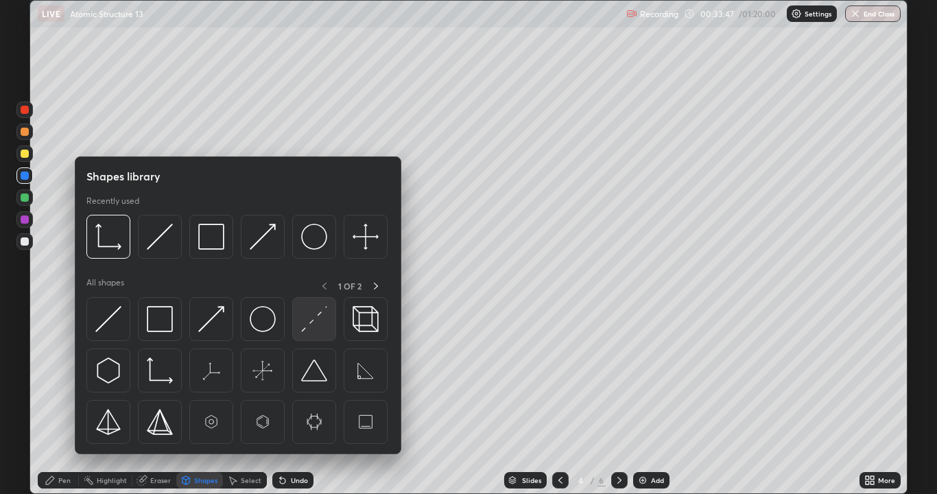
click at [307, 318] on img at bounding box center [314, 319] width 26 height 26
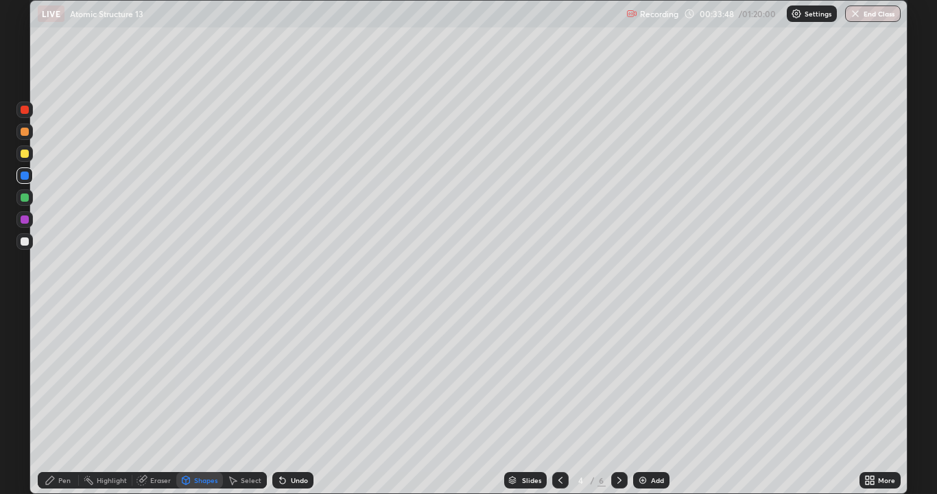
click at [28, 154] on div at bounding box center [25, 154] width 8 height 8
click at [60, 401] on div "Pen" at bounding box center [58, 480] width 41 height 16
click at [23, 176] on div at bounding box center [25, 176] width 8 height 8
click at [30, 242] on div at bounding box center [24, 241] width 16 height 16
click at [30, 218] on div at bounding box center [24, 219] width 16 height 16
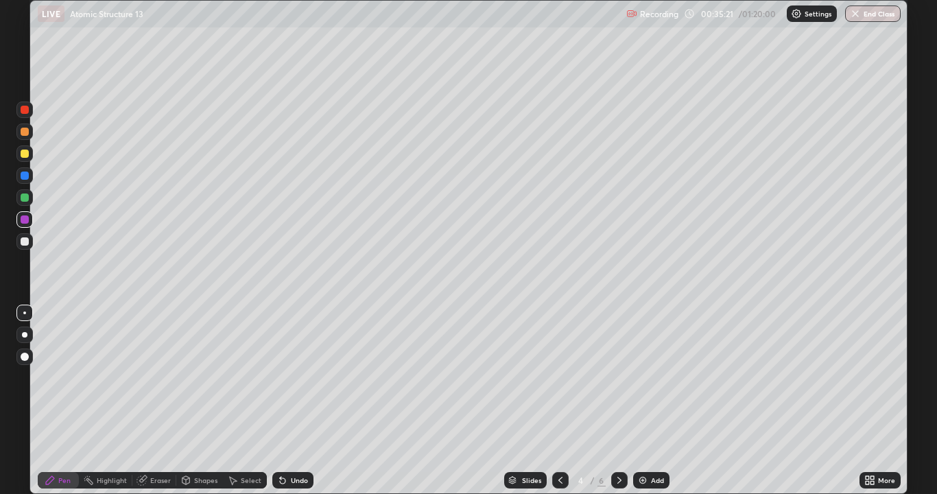
click at [32, 239] on div at bounding box center [24, 241] width 16 height 16
click at [621, 401] on icon at bounding box center [619, 480] width 11 height 11
click at [30, 217] on div at bounding box center [24, 219] width 16 height 16
click at [30, 238] on div at bounding box center [24, 241] width 16 height 16
click at [561, 401] on icon at bounding box center [560, 480] width 11 height 11
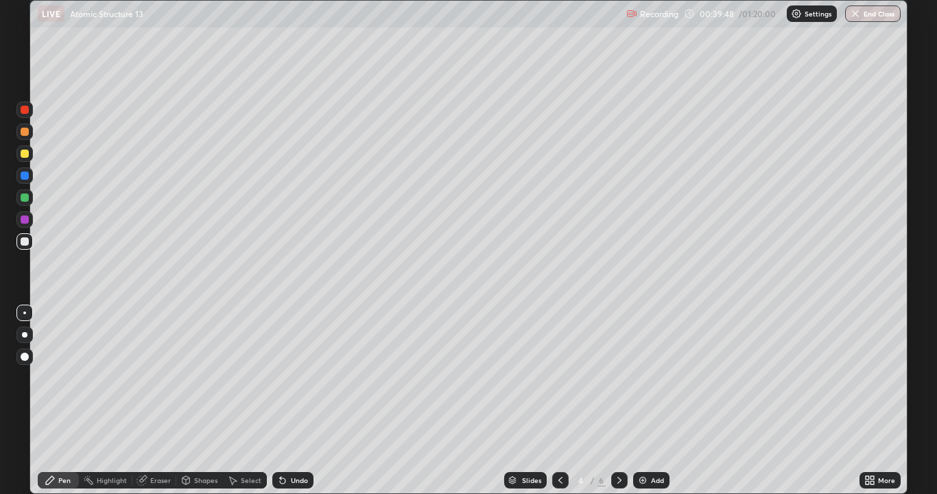
click at [618, 401] on icon at bounding box center [620, 480] width 4 height 7
click at [651, 401] on div "Add" at bounding box center [657, 480] width 13 height 7
click at [27, 154] on div at bounding box center [25, 154] width 8 height 8
click at [28, 194] on div at bounding box center [24, 197] width 16 height 16
click at [27, 242] on div at bounding box center [25, 241] width 8 height 8
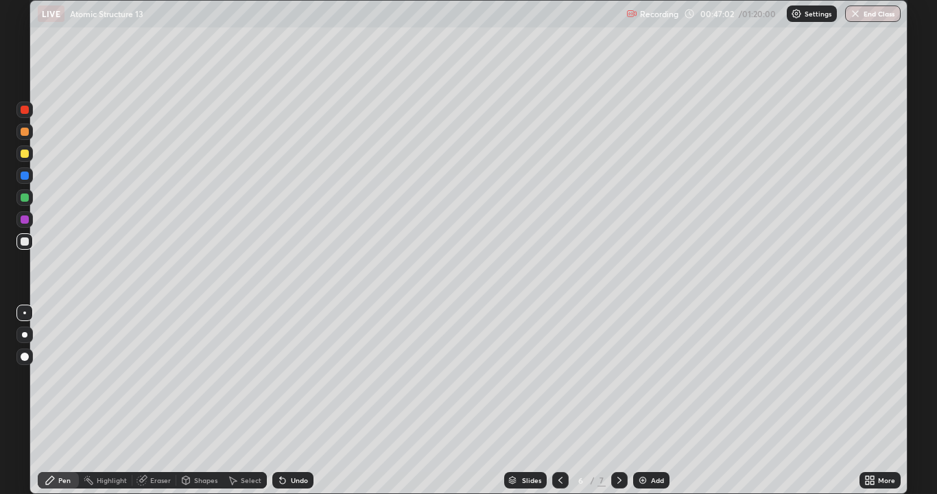
click at [293, 401] on div "Undo" at bounding box center [299, 480] width 17 height 7
click at [27, 200] on div at bounding box center [25, 198] width 8 height 8
click at [561, 401] on icon at bounding box center [560, 480] width 11 height 11
click at [646, 401] on img at bounding box center [642, 480] width 11 height 11
click at [32, 152] on div at bounding box center [24, 153] width 16 height 16
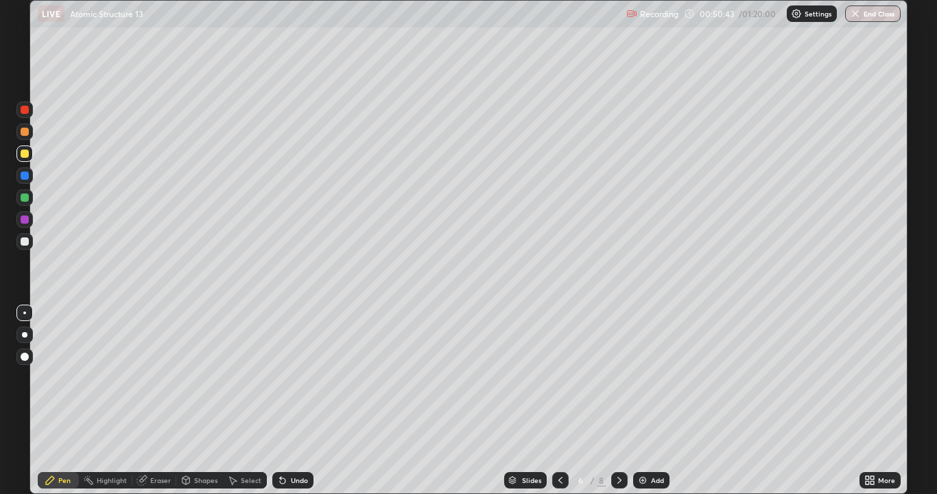
click at [561, 401] on div at bounding box center [560, 480] width 16 height 16
click at [621, 401] on icon at bounding box center [619, 480] width 11 height 11
click at [618, 401] on icon at bounding box center [619, 480] width 11 height 11
click at [640, 401] on img at bounding box center [642, 480] width 11 height 11
click at [196, 401] on div "Shapes" at bounding box center [205, 480] width 23 height 7
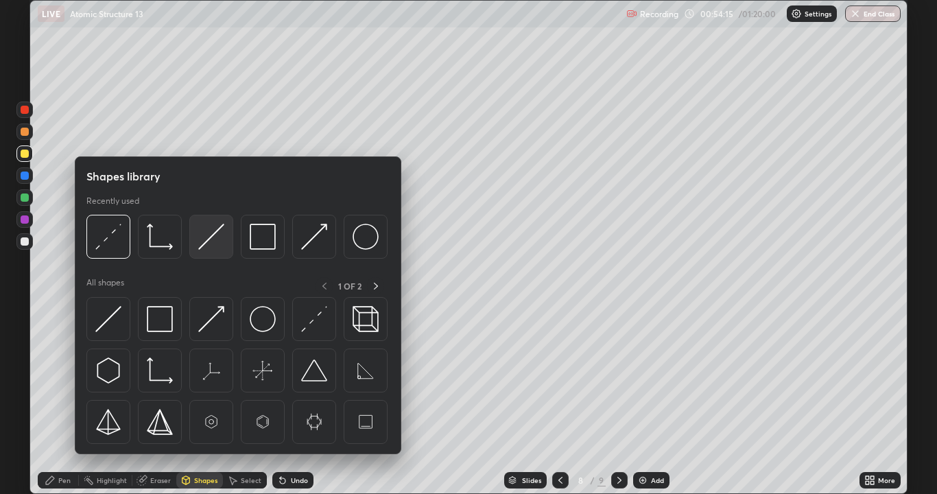
click at [220, 228] on img at bounding box center [211, 237] width 26 height 26
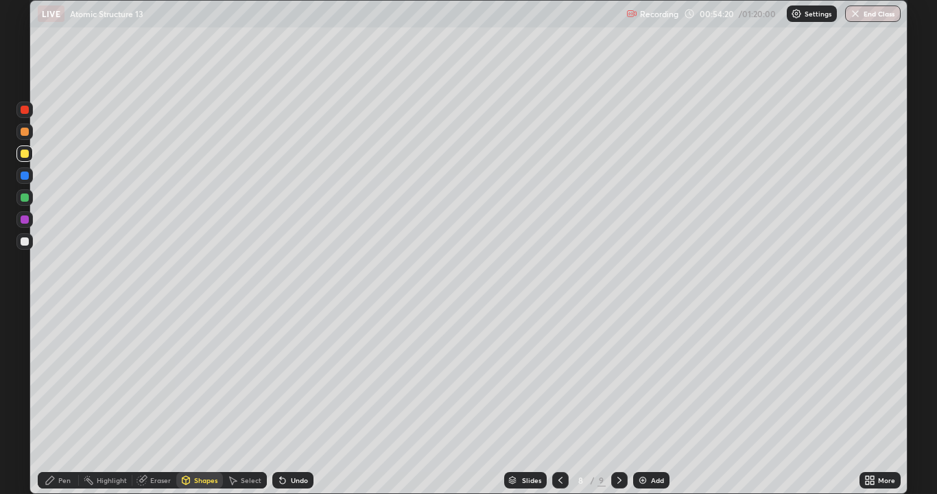
click at [58, 401] on div "Pen" at bounding box center [58, 480] width 41 height 16
click at [31, 129] on div at bounding box center [24, 132] width 16 height 16
click at [30, 218] on div at bounding box center [24, 219] width 16 height 16
click at [566, 401] on div at bounding box center [560, 480] width 16 height 16
click at [559, 401] on icon at bounding box center [560, 480] width 11 height 11
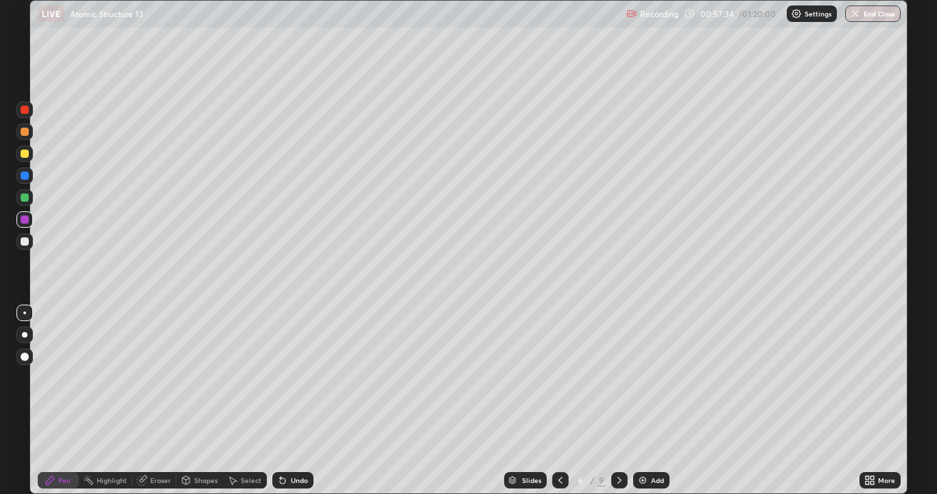
click at [622, 401] on icon at bounding box center [619, 480] width 11 height 11
click at [617, 401] on icon at bounding box center [619, 480] width 11 height 11
click at [559, 401] on icon at bounding box center [560, 480] width 11 height 11
click at [618, 401] on icon at bounding box center [620, 480] width 4 height 7
click at [562, 401] on icon at bounding box center [560, 480] width 11 height 11
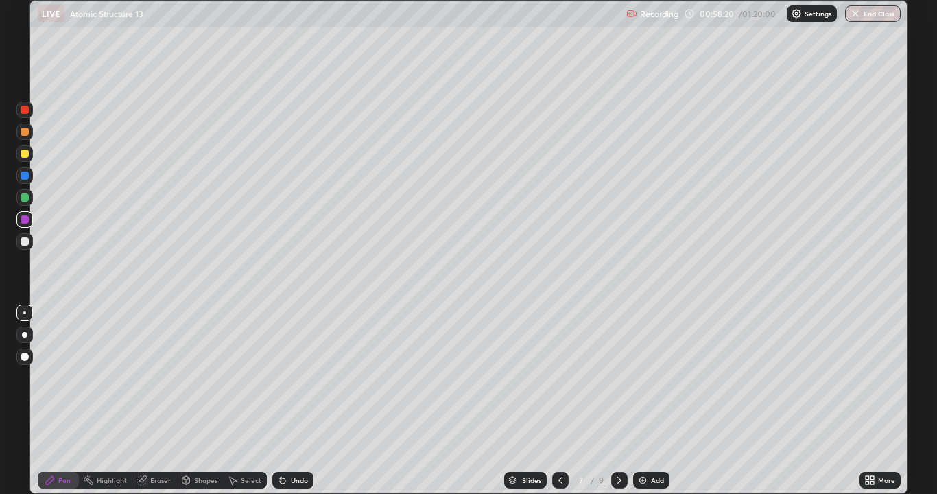
click at [618, 401] on icon at bounding box center [620, 480] width 4 height 7
click at [561, 401] on icon at bounding box center [560, 480] width 11 height 11
click at [619, 401] on icon at bounding box center [619, 480] width 11 height 11
click at [25, 239] on div at bounding box center [25, 241] width 8 height 8
click at [562, 401] on div at bounding box center [560, 480] width 16 height 16
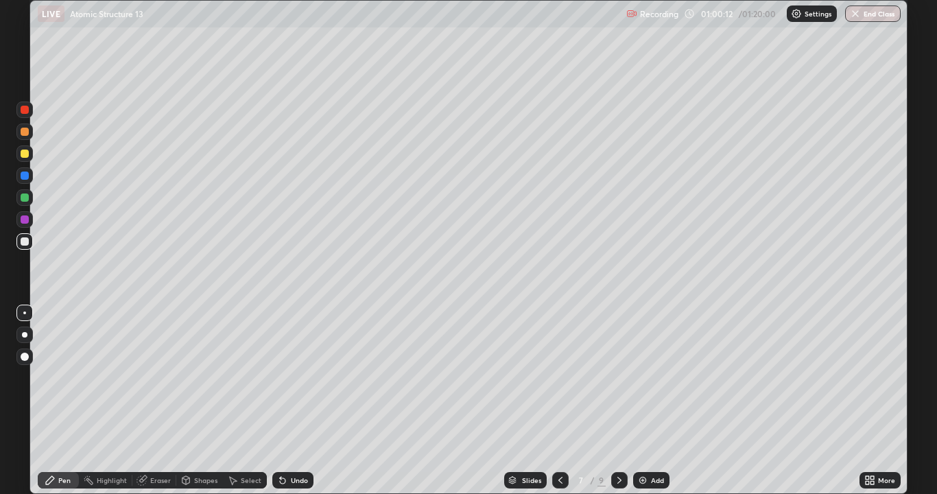
click at [618, 401] on icon at bounding box center [619, 480] width 11 height 11
click at [559, 401] on icon at bounding box center [560, 480] width 11 height 11
click at [559, 401] on icon at bounding box center [561, 480] width 4 height 7
click at [619, 401] on icon at bounding box center [619, 480] width 11 height 11
click at [618, 401] on icon at bounding box center [619, 480] width 11 height 11
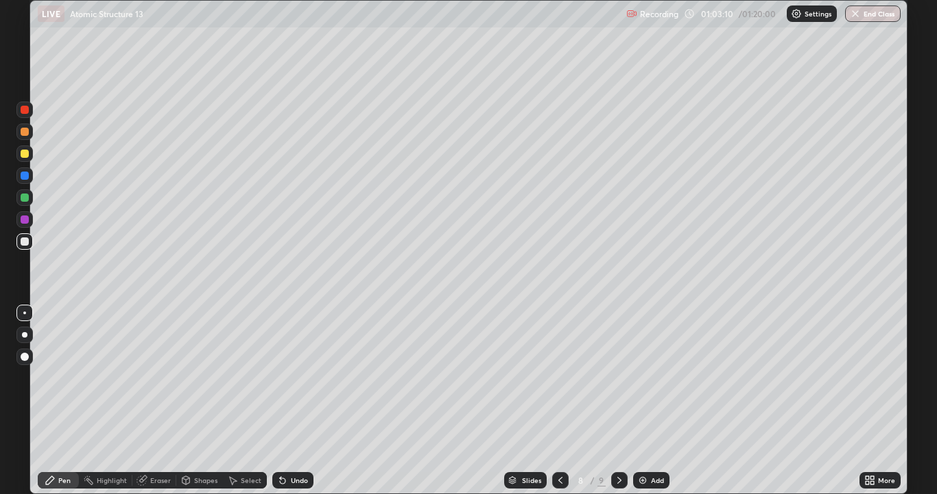
click at [30, 106] on div at bounding box center [24, 110] width 16 height 16
click at [25, 240] on div at bounding box center [25, 241] width 8 height 8
click at [25, 132] on div at bounding box center [25, 132] width 8 height 8
click at [23, 238] on div at bounding box center [25, 241] width 8 height 8
click at [31, 177] on div at bounding box center [24, 175] width 16 height 16
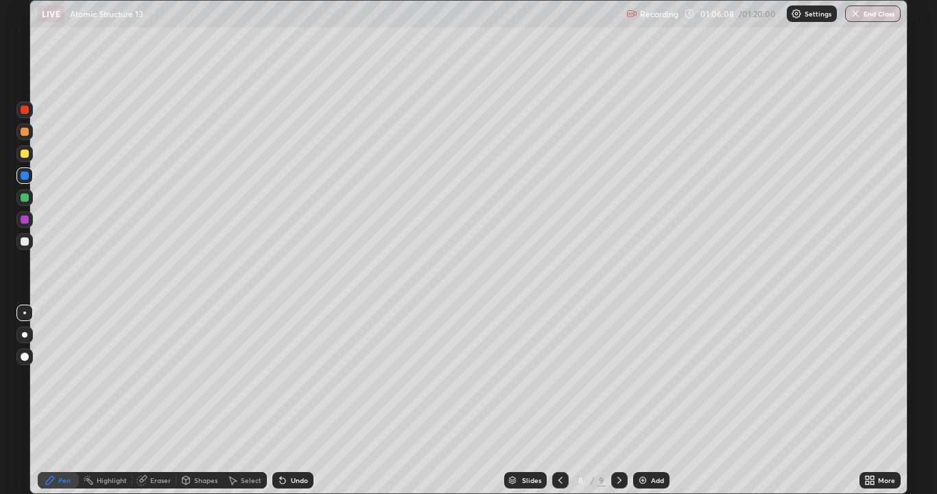
click at [25, 355] on div at bounding box center [25, 357] width 8 height 8
click at [30, 312] on div at bounding box center [24, 313] width 16 height 16
click at [29, 236] on div at bounding box center [24, 241] width 16 height 16
click at [26, 216] on div at bounding box center [25, 219] width 8 height 8
click at [25, 242] on div at bounding box center [25, 241] width 8 height 8
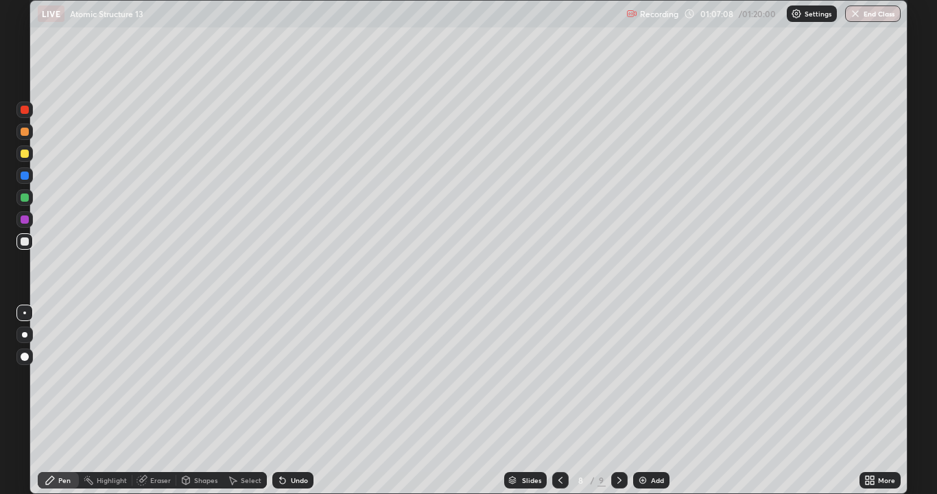
click at [23, 180] on div at bounding box center [24, 175] width 16 height 16
click at [27, 240] on div at bounding box center [25, 241] width 8 height 8
click at [646, 401] on img at bounding box center [642, 480] width 11 height 11
click at [30, 150] on div at bounding box center [24, 153] width 16 height 16
click at [281, 401] on icon at bounding box center [282, 480] width 5 height 5
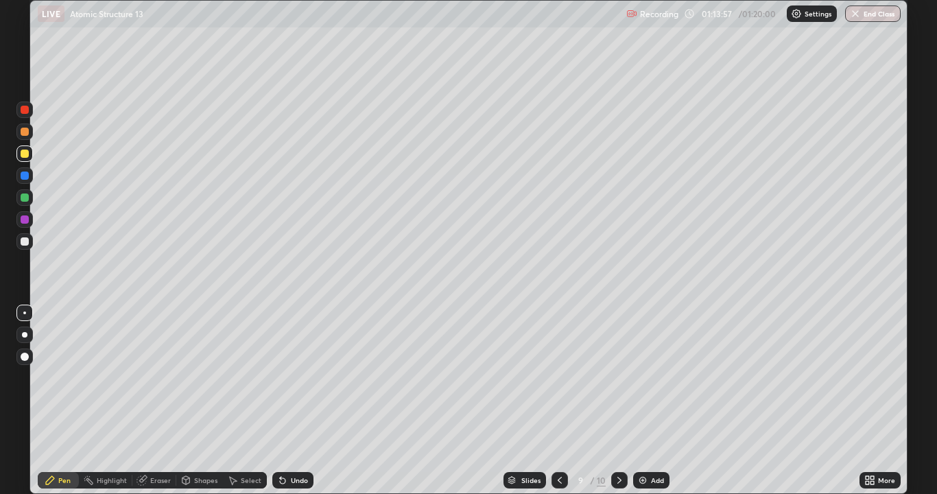
click at [27, 197] on div at bounding box center [25, 198] width 8 height 8
click at [878, 16] on button "End Class" at bounding box center [874, 13] width 54 height 16
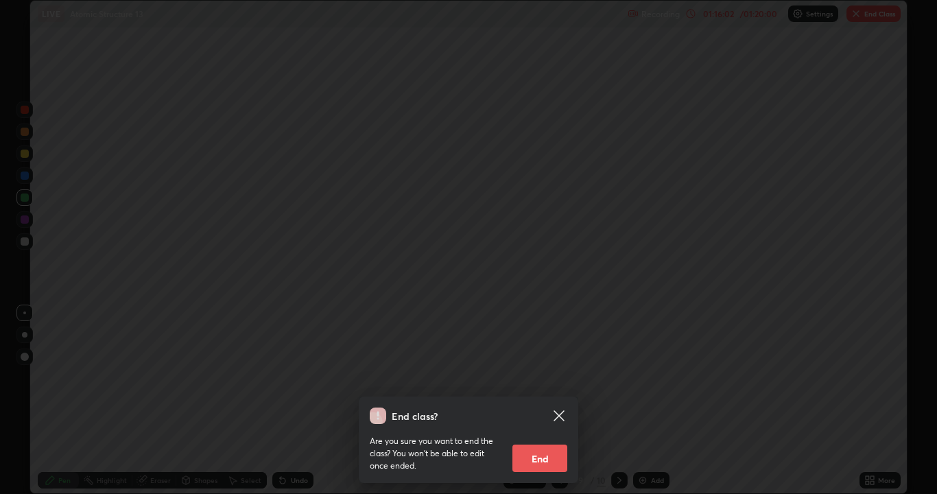
click at [545, 401] on button "End" at bounding box center [540, 458] width 55 height 27
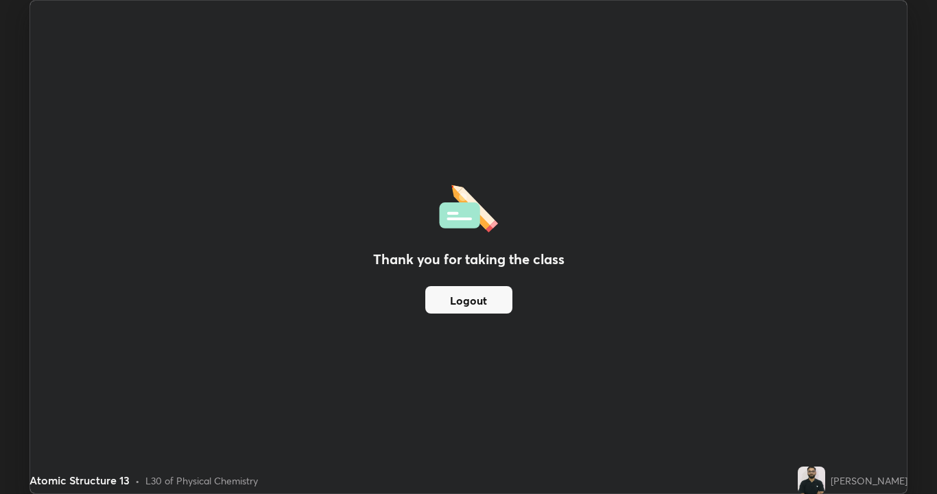
click at [480, 299] on button "Logout" at bounding box center [468, 299] width 87 height 27
click at [476, 296] on button "Logout" at bounding box center [468, 299] width 87 height 27
click at [471, 299] on button "Logout" at bounding box center [468, 299] width 87 height 27
